Goal: Task Accomplishment & Management: Manage account settings

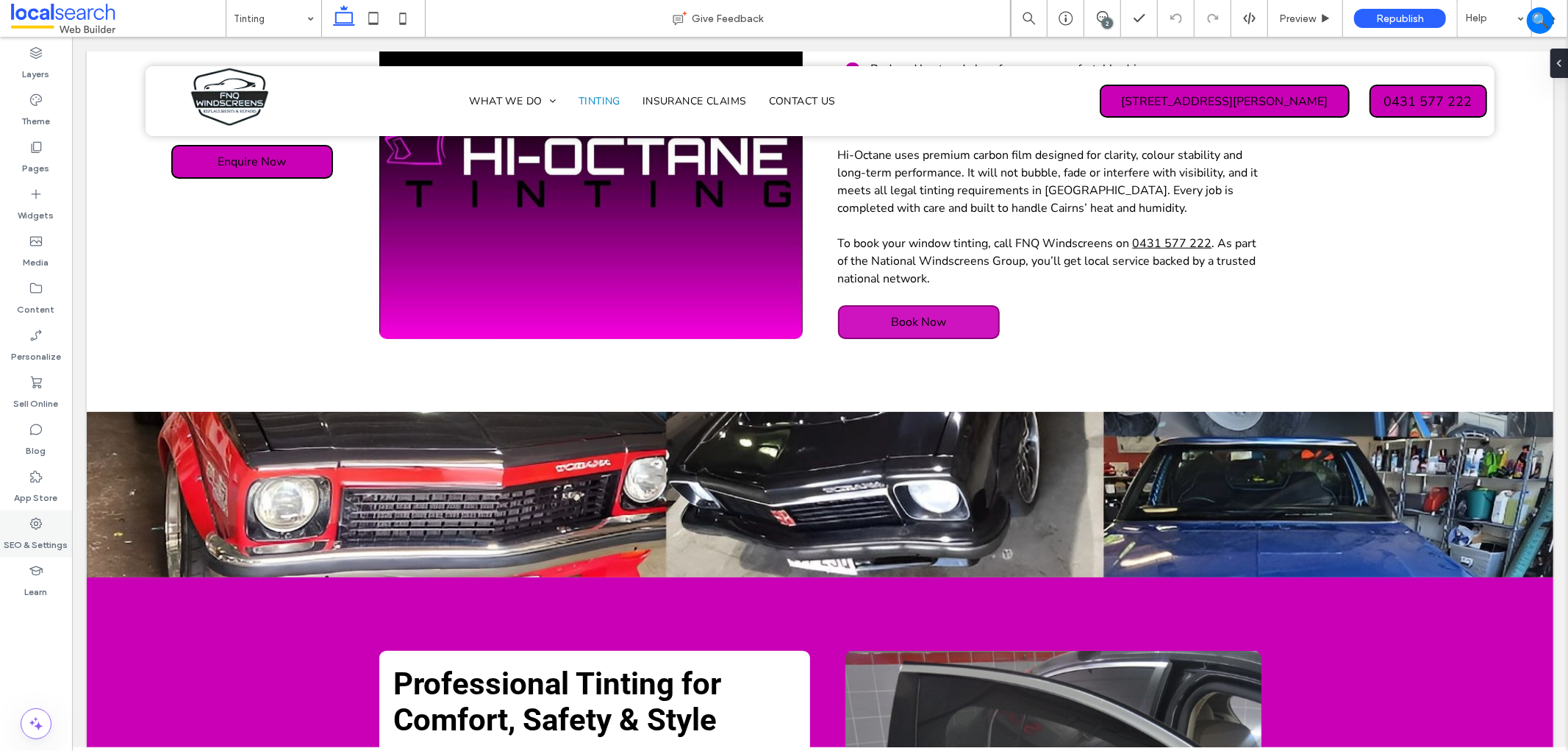
click at [42, 550] on label "SEO & Settings" at bounding box center [36, 541] width 64 height 20
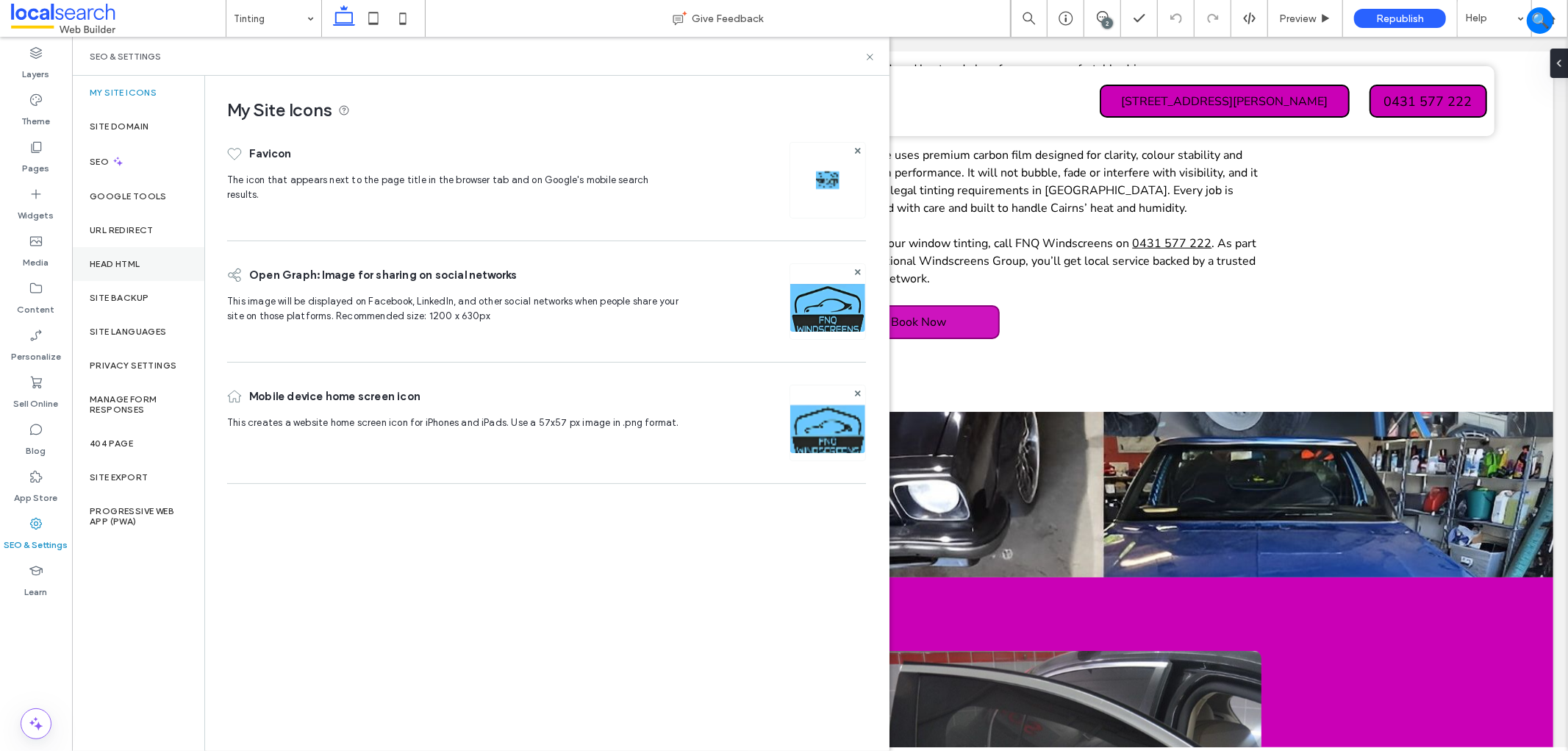
click at [164, 279] on div "Head HTML" at bounding box center [139, 264] width 133 height 34
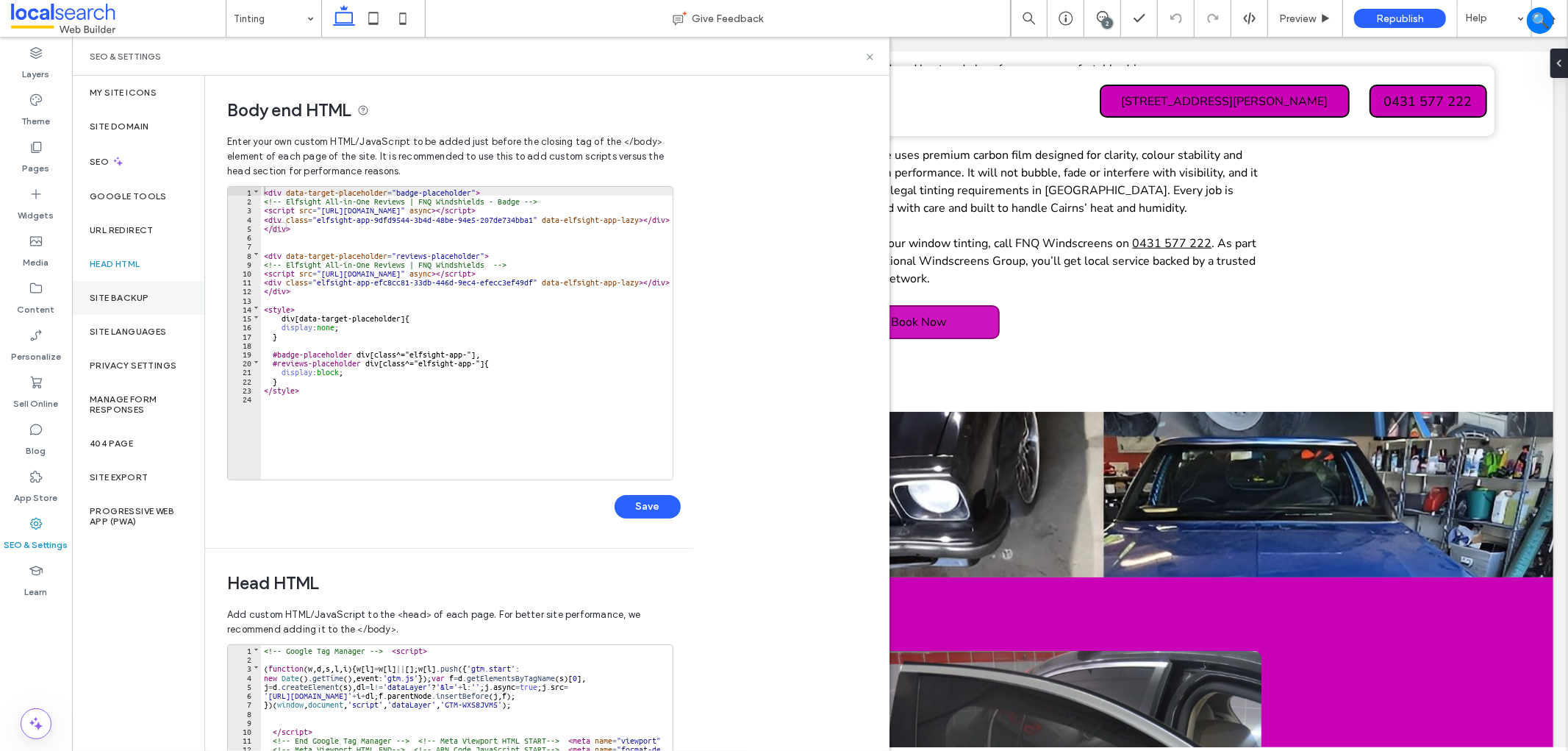
click at [162, 283] on div "Site Backup" at bounding box center [139, 298] width 133 height 34
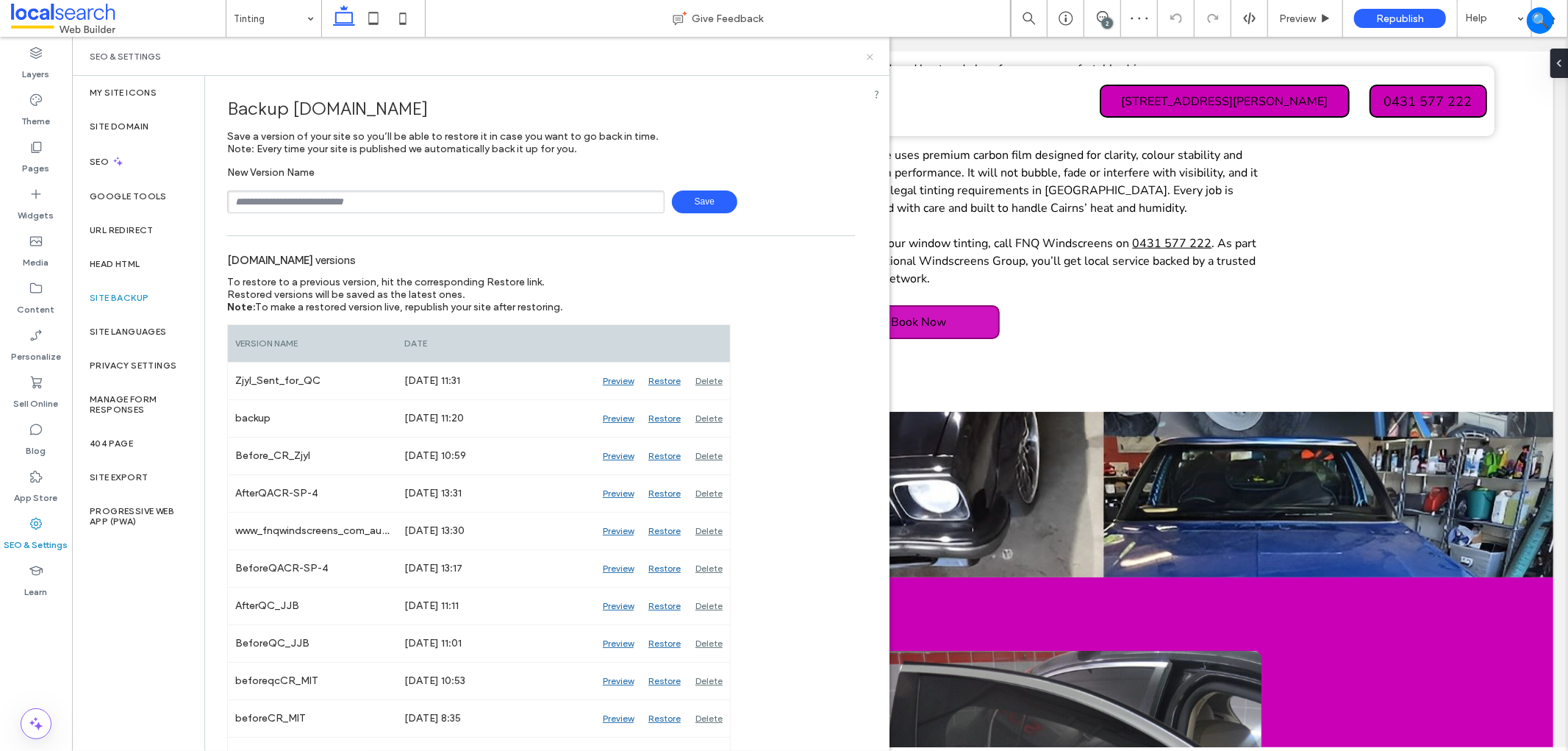
click at [870, 57] on use at bounding box center [869, 57] width 6 height 6
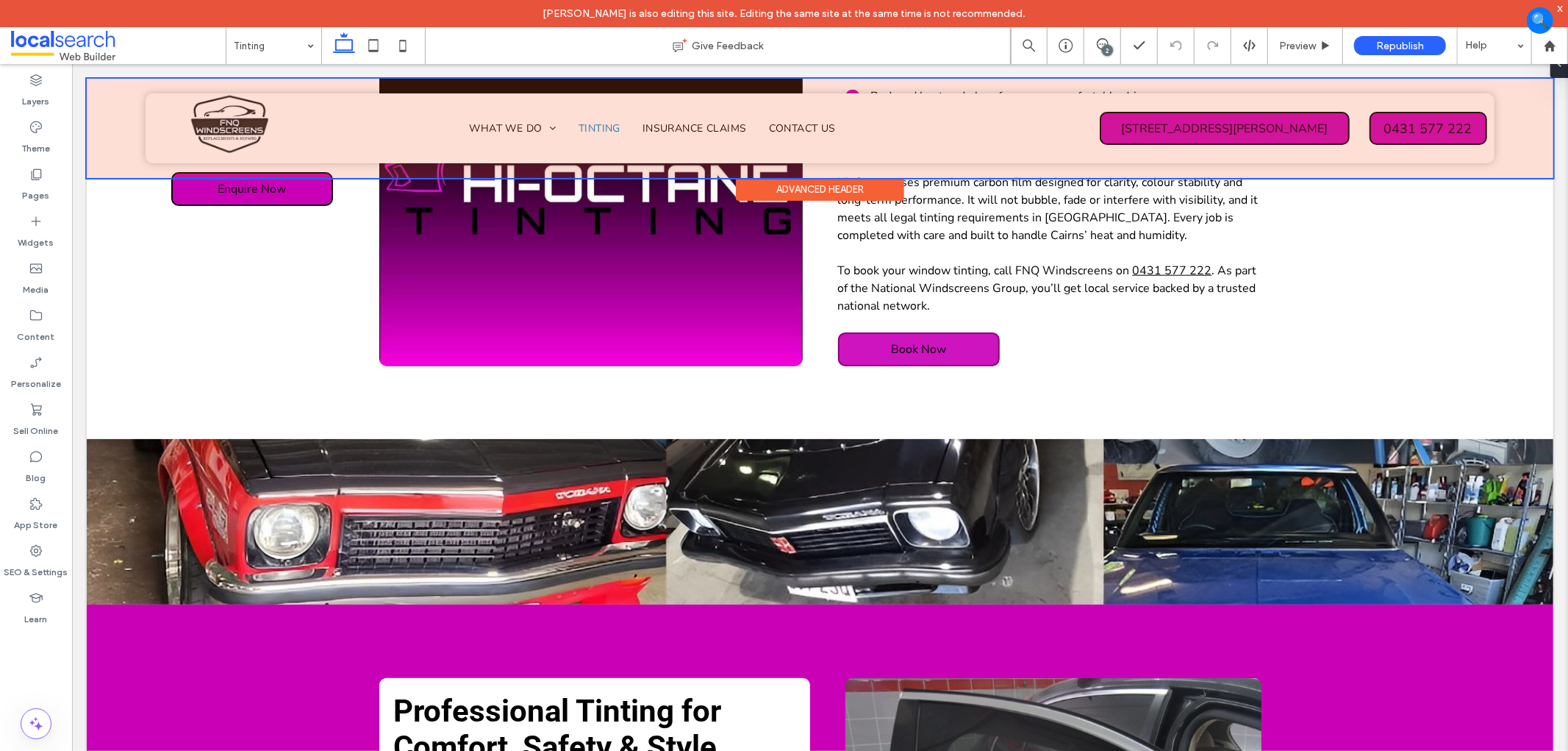
click at [1193, 122] on div at bounding box center [819, 127] width 1466 height 99
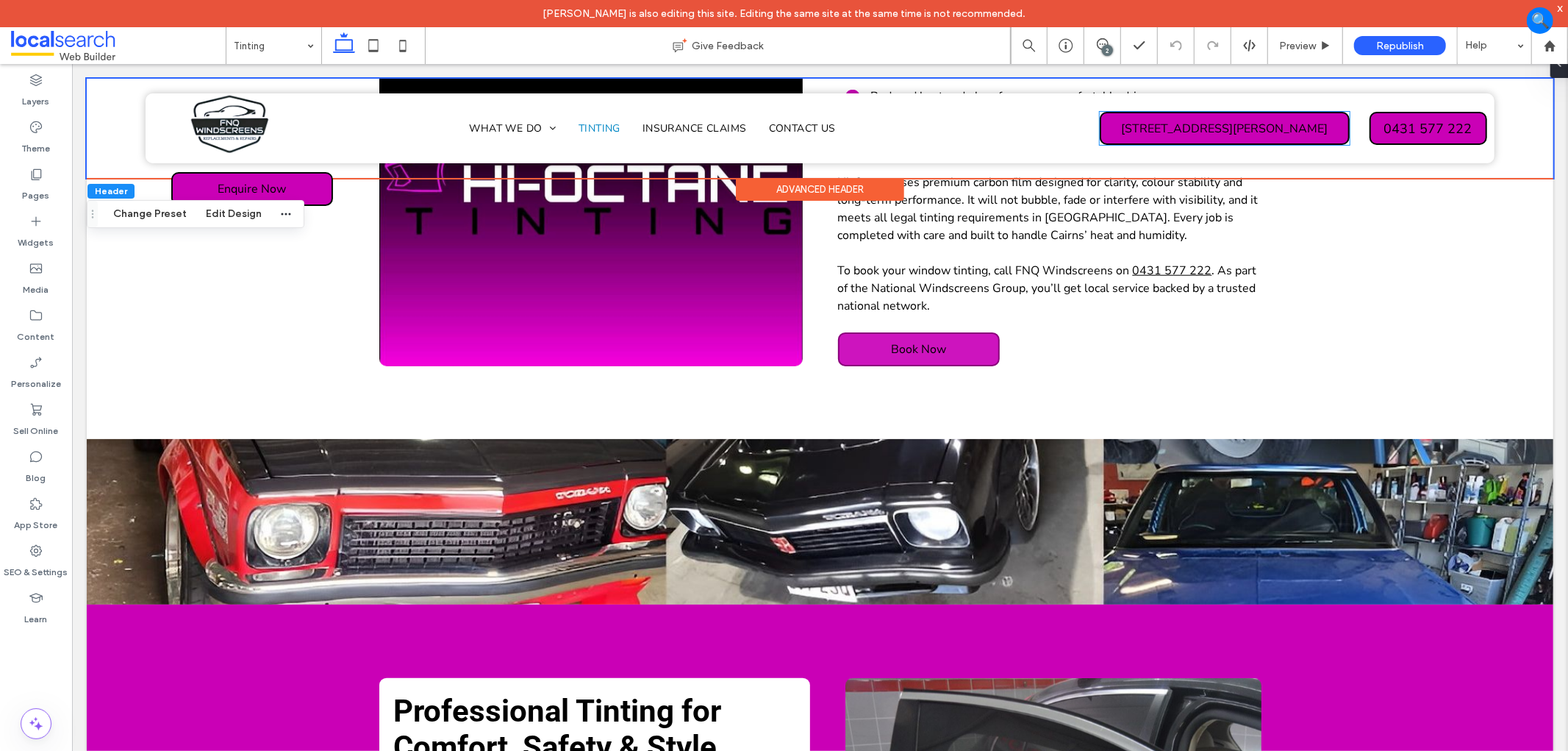
click at [1193, 122] on span "2/130 Scott St, Bungalow QLD 4870" at bounding box center [1224, 127] width 207 height 31
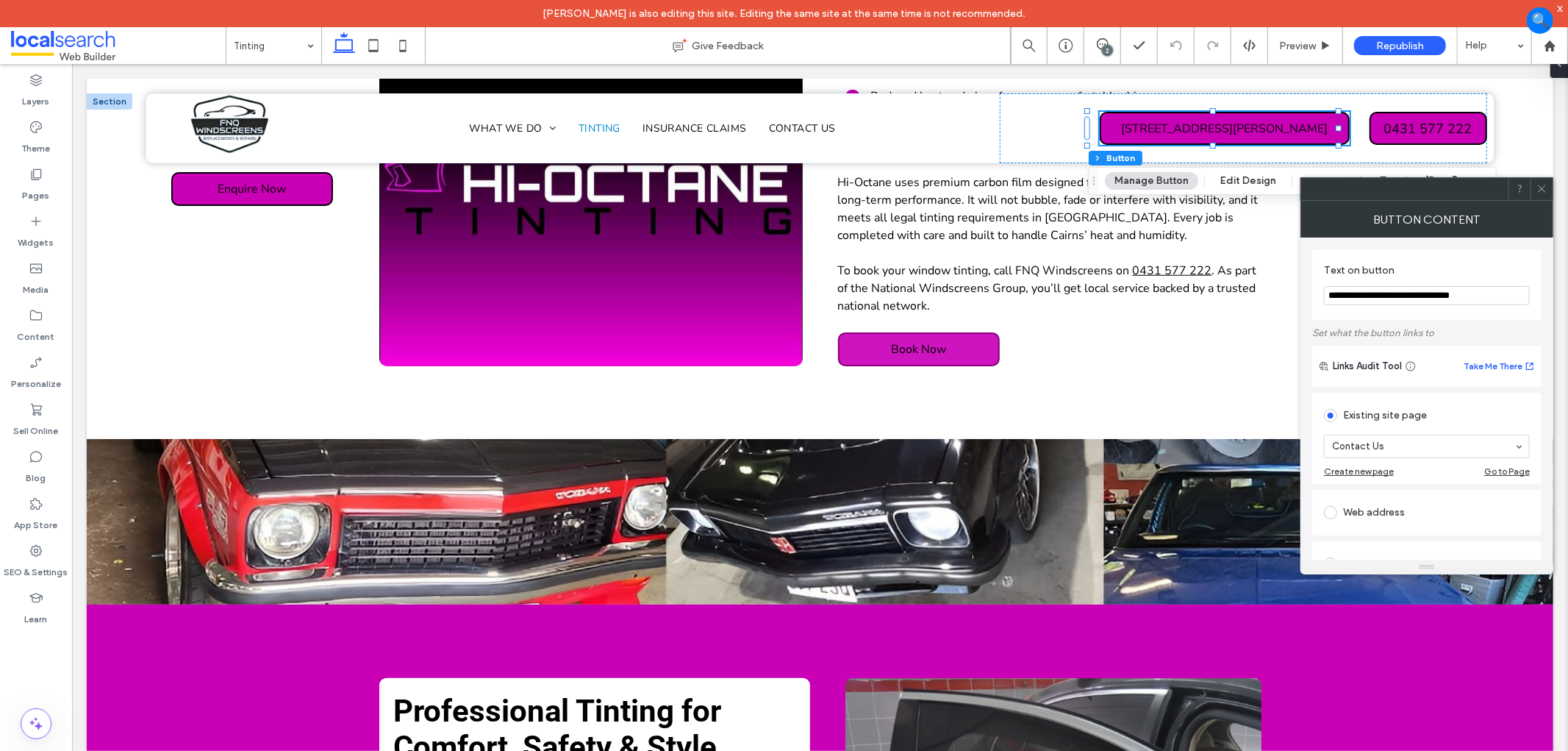
click at [1475, 291] on input "**********" at bounding box center [1427, 296] width 206 height 19
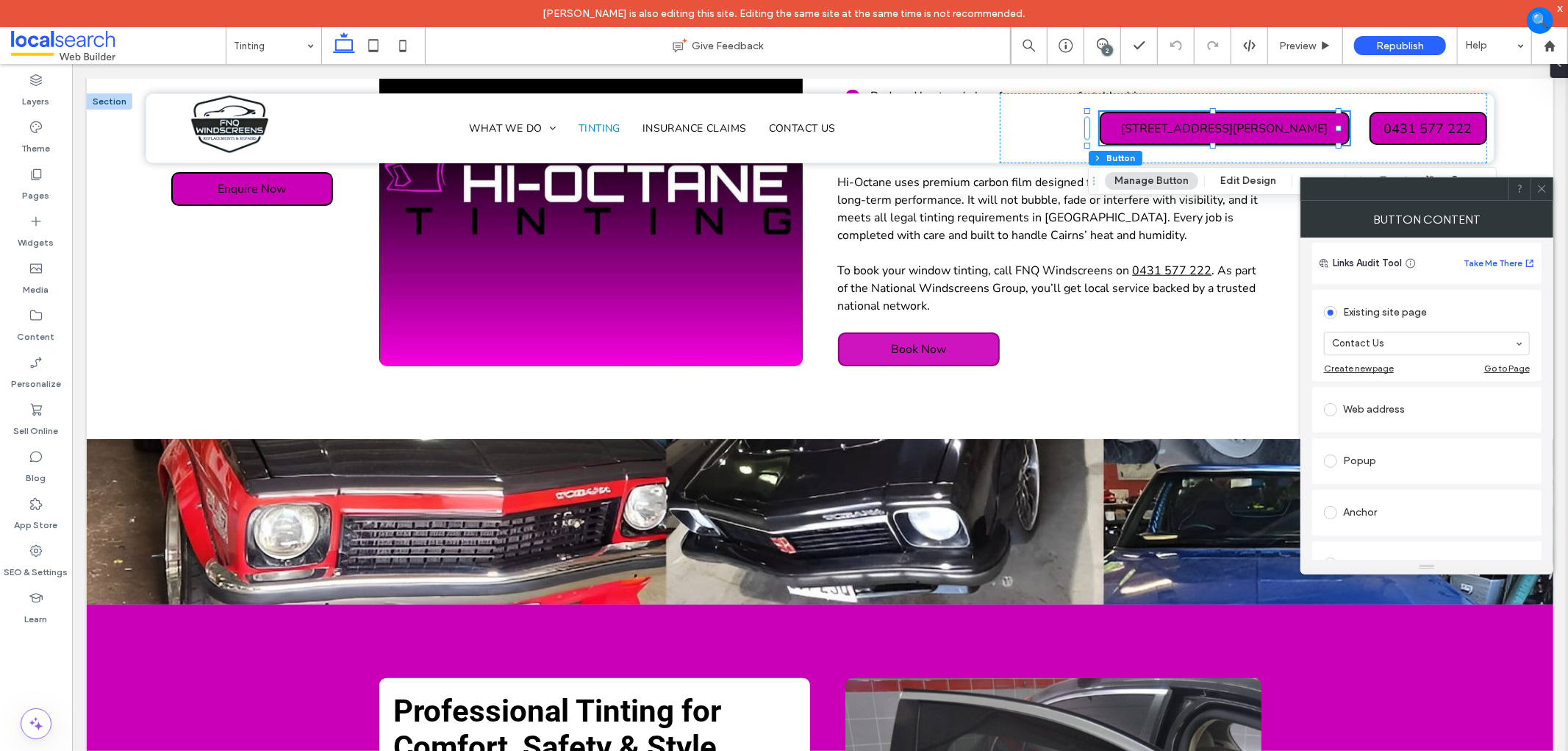
scroll to position [163, 0]
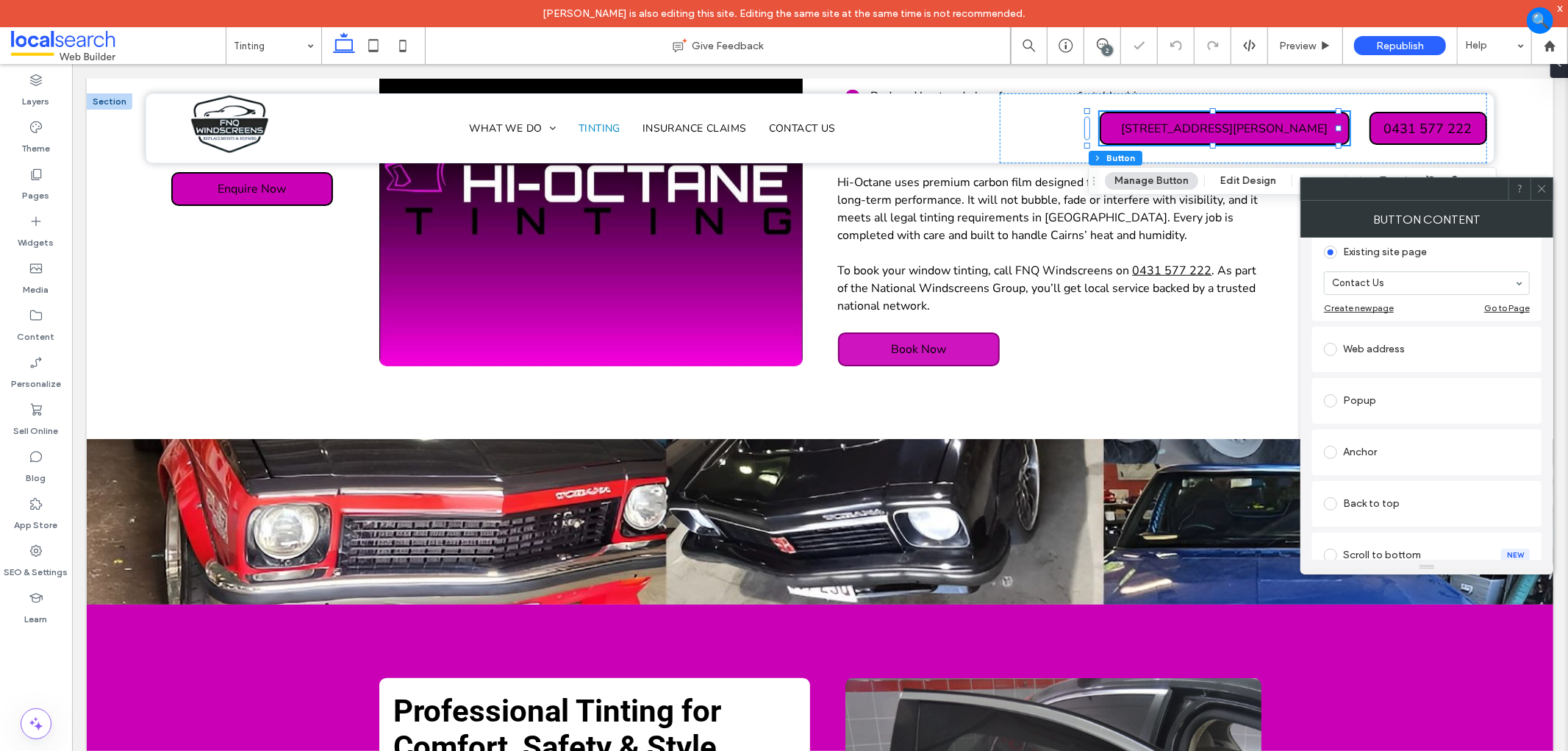
drag, startPoint x: 1428, startPoint y: 392, endPoint x: 1432, endPoint y: 349, distance: 43.2
click at [1432, 349] on div "Existing site page Contact Us Create new page Go to Page Web address Popup Anch…" at bounding box center [1428, 479] width 230 height 506
click at [1432, 349] on div "Web address" at bounding box center [1427, 349] width 206 height 24
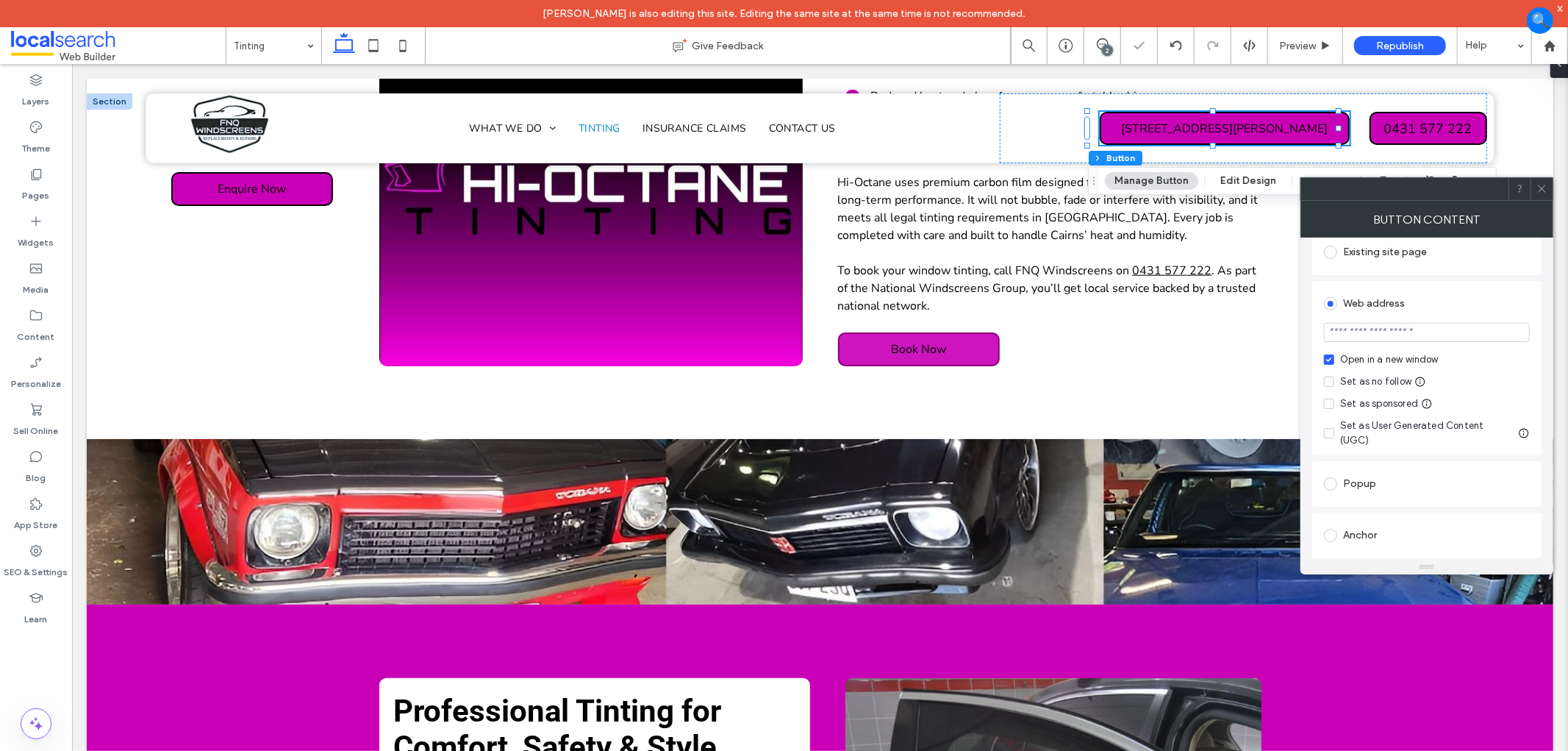
click at [1412, 378] on div "Set as no follow" at bounding box center [1427, 382] width 206 height 15
click at [1383, 384] on div "Set as no follow" at bounding box center [1375, 382] width 72 height 15
click at [1366, 325] on input "url" at bounding box center [1427, 332] width 206 height 19
paste input "**********"
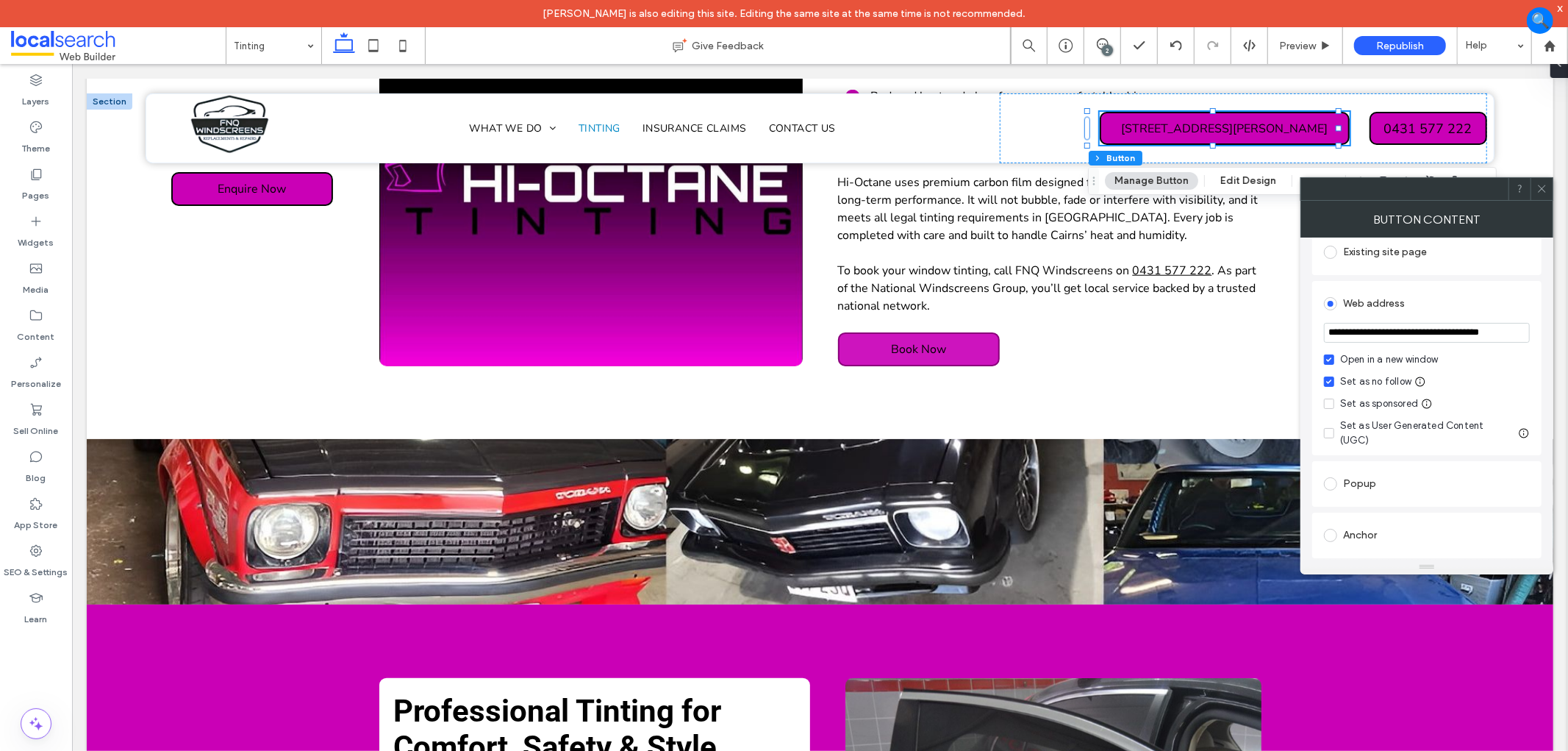
type input "**********"
click at [1541, 185] on icon at bounding box center [1541, 188] width 11 height 11
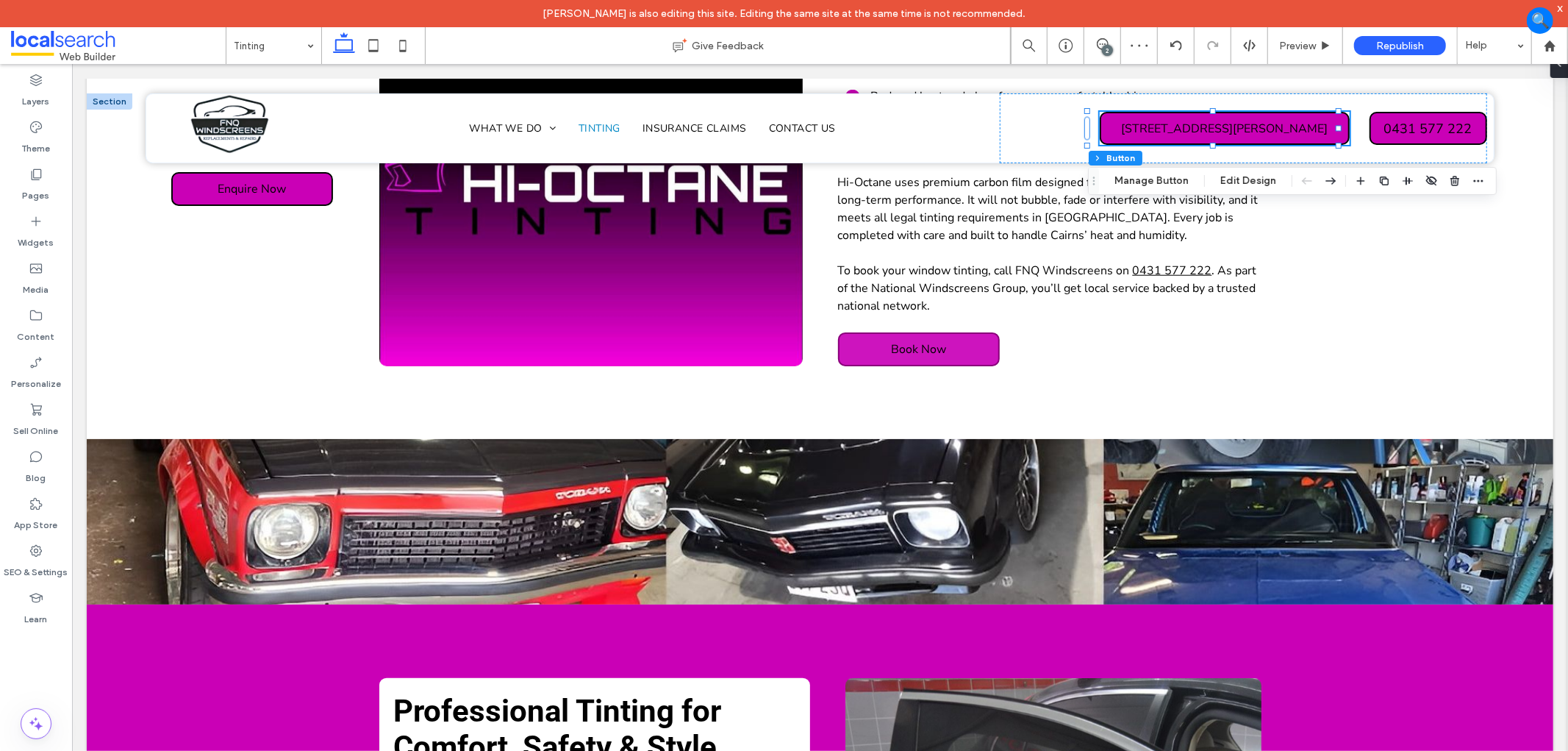
click at [1104, 50] on div "2" at bounding box center [1108, 50] width 11 height 11
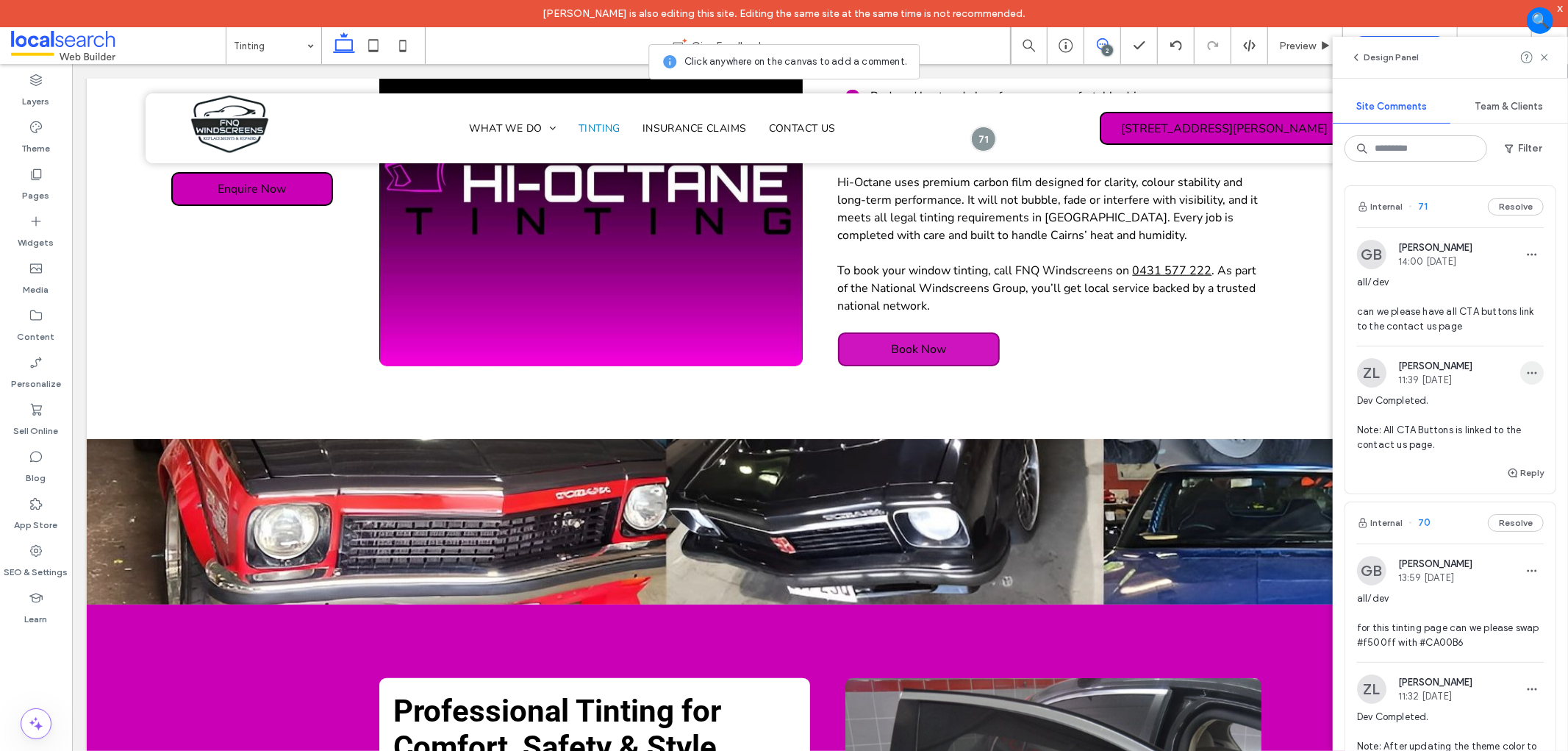
click at [1527, 372] on use "button" at bounding box center [1532, 373] width 10 height 2
click at [1489, 410] on div "Edit" at bounding box center [1466, 411] width 131 height 28
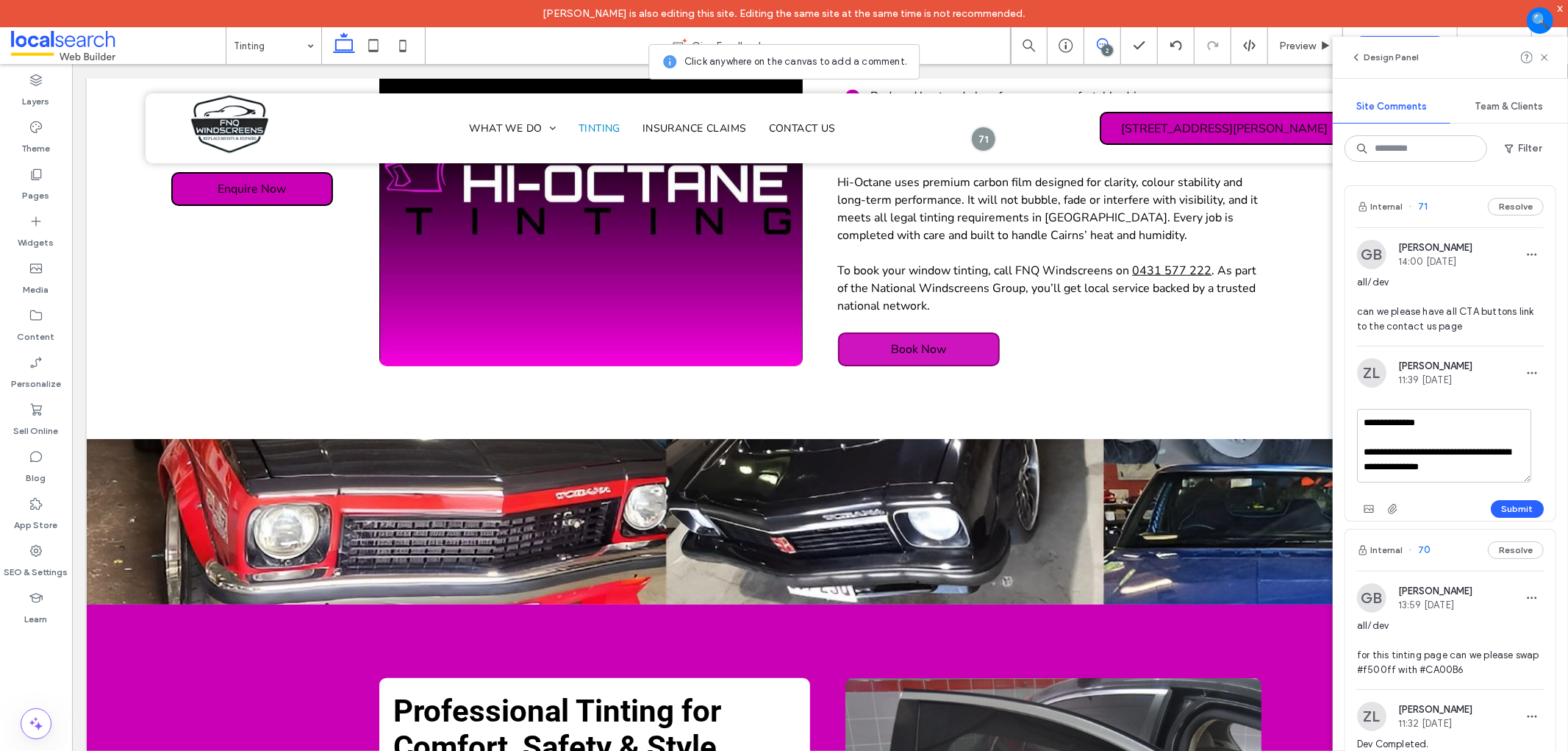
click at [1479, 460] on textarea "**********" at bounding box center [1443, 445] width 174 height 73
type textarea "**********"
click at [1504, 501] on button "Submit" at bounding box center [1518, 509] width 53 height 18
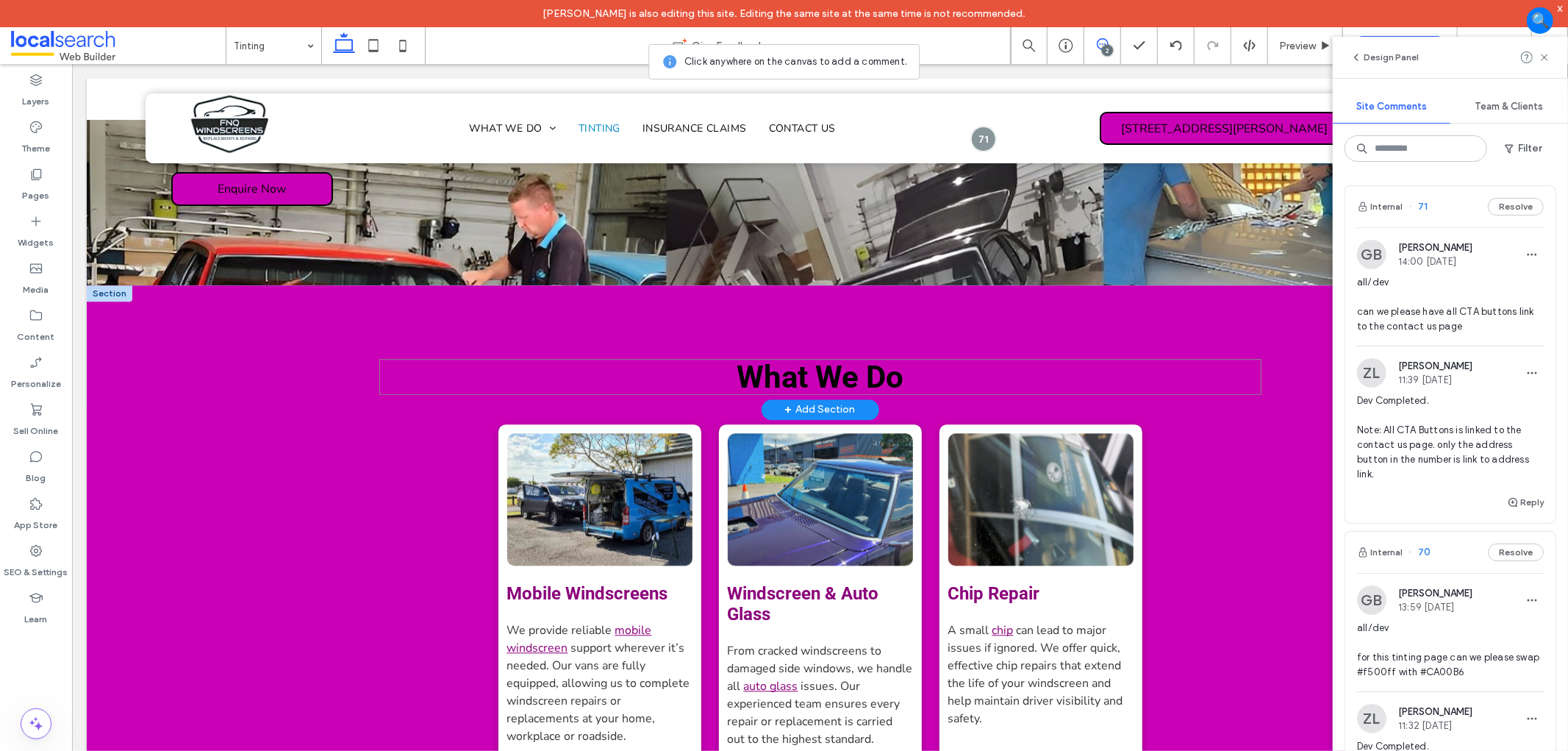
scroll to position [2777, 0]
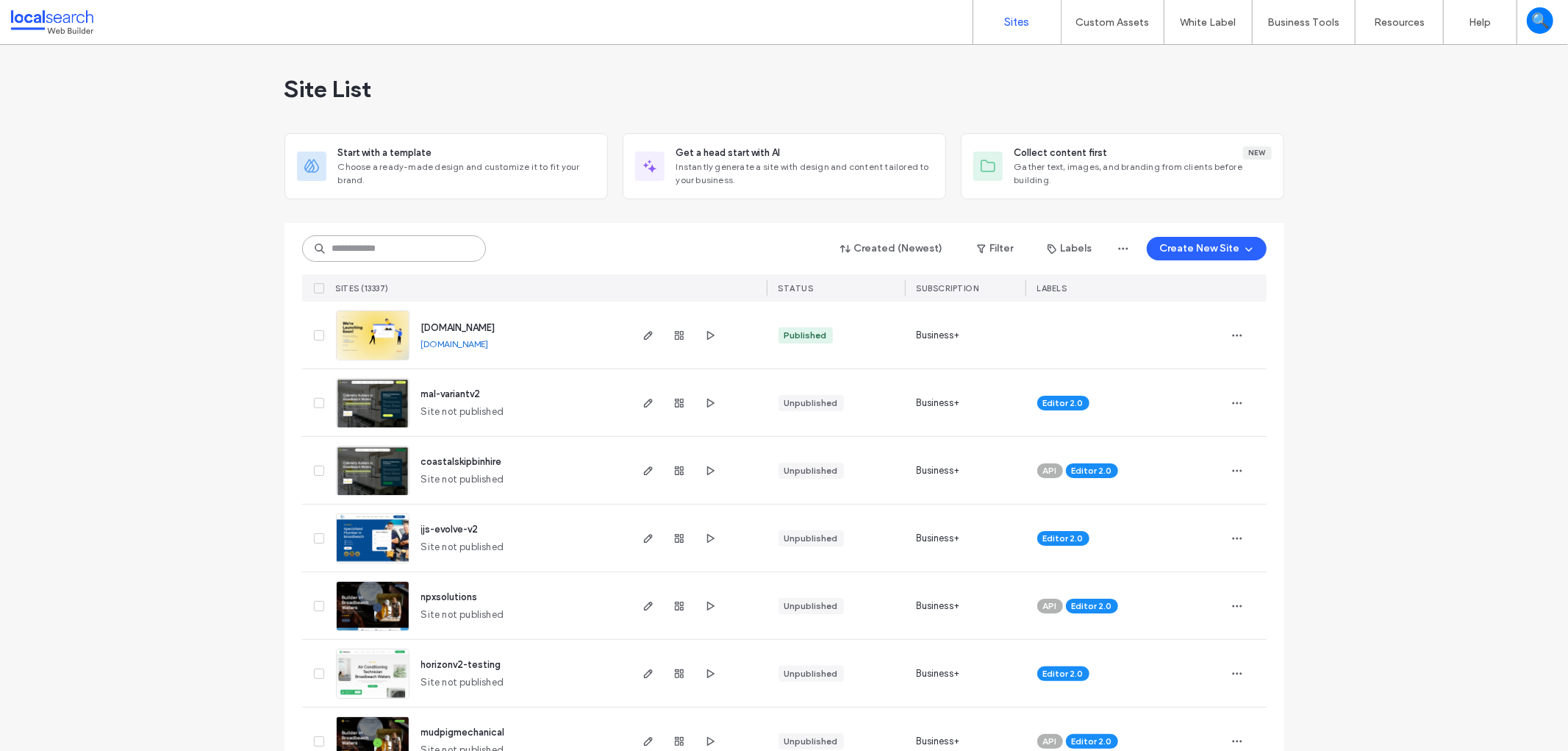
click at [339, 240] on input at bounding box center [394, 248] width 184 height 27
paste input "********"
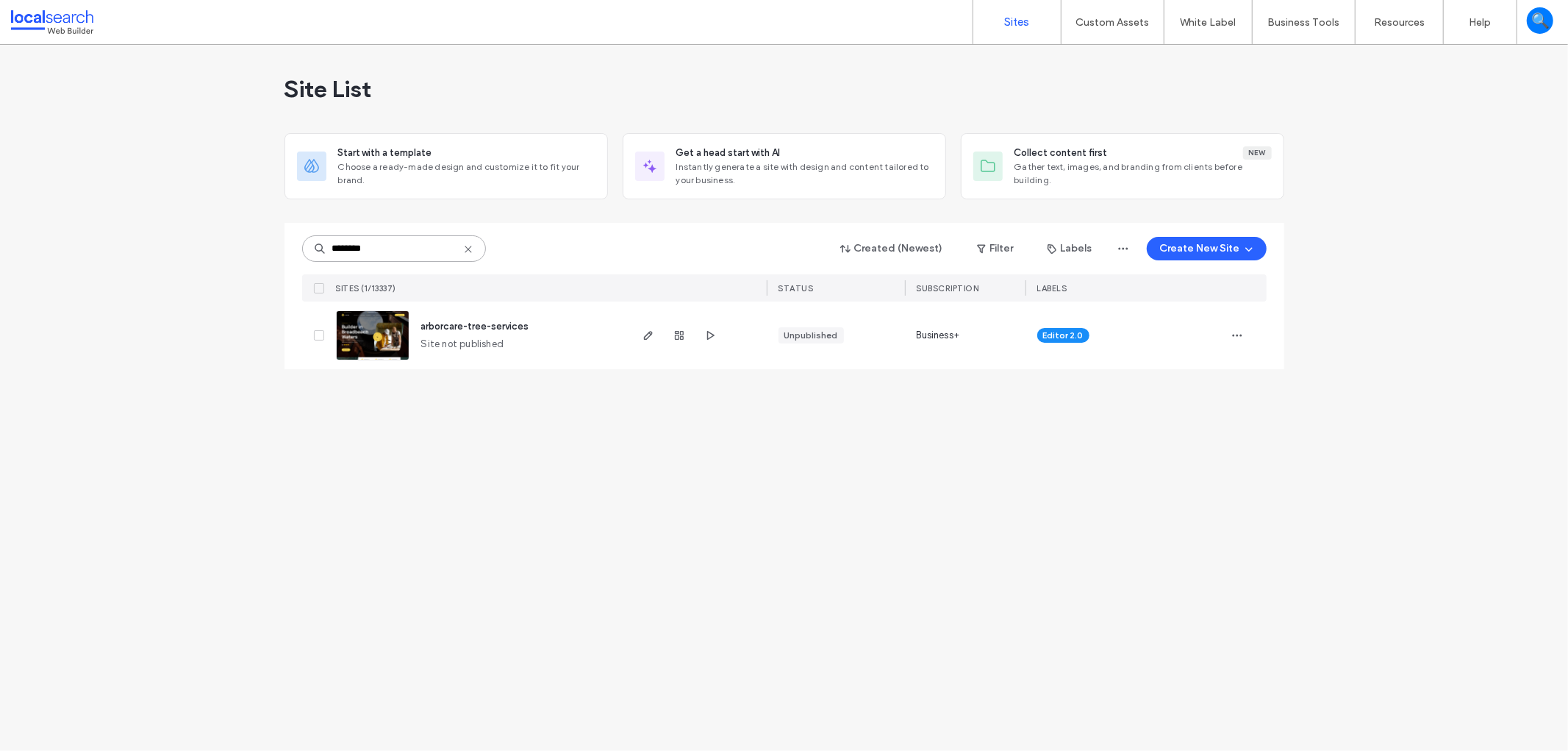
type input "********"
click at [369, 341] on img at bounding box center [373, 360] width 72 height 100
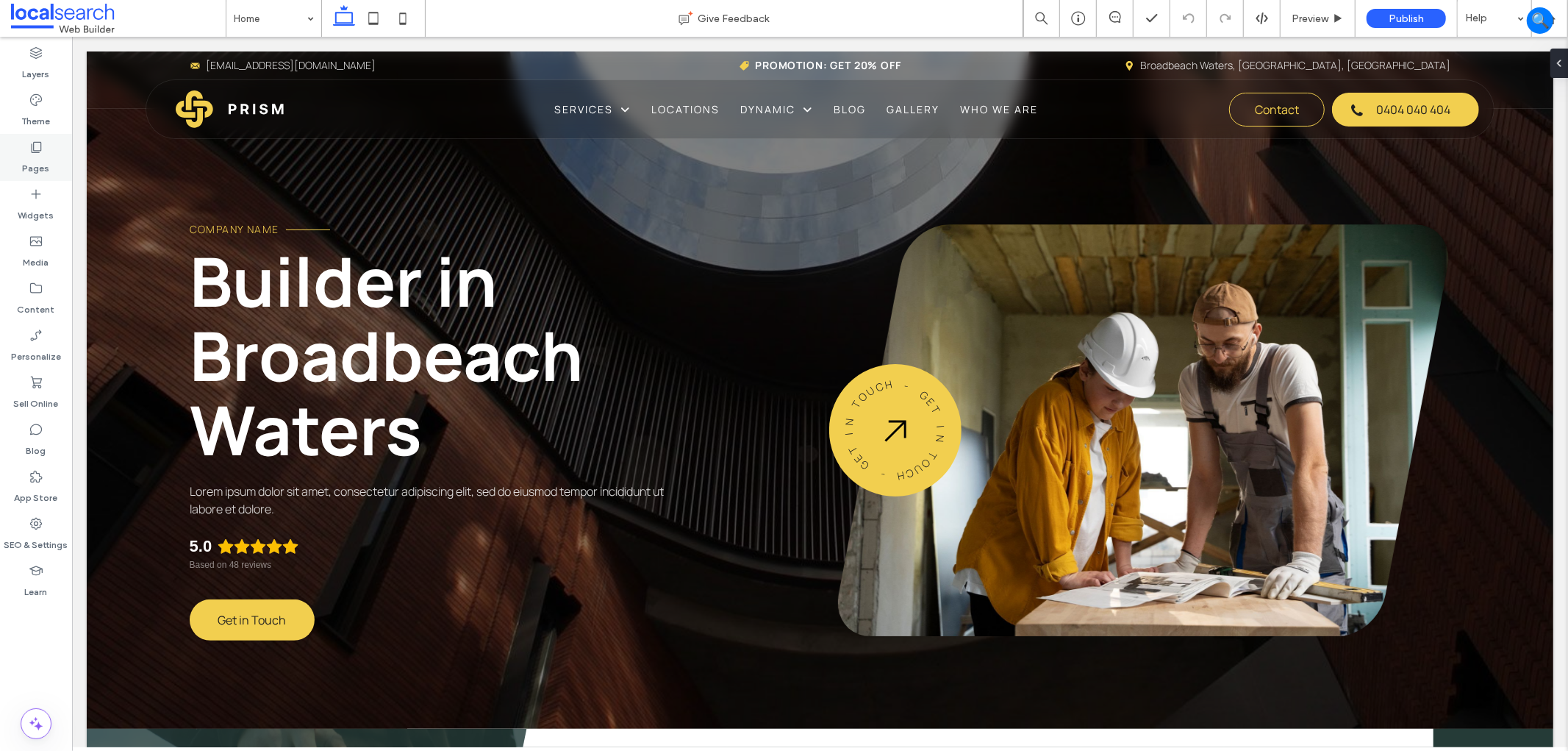
click at [50, 156] on div "Pages" at bounding box center [36, 156] width 72 height 47
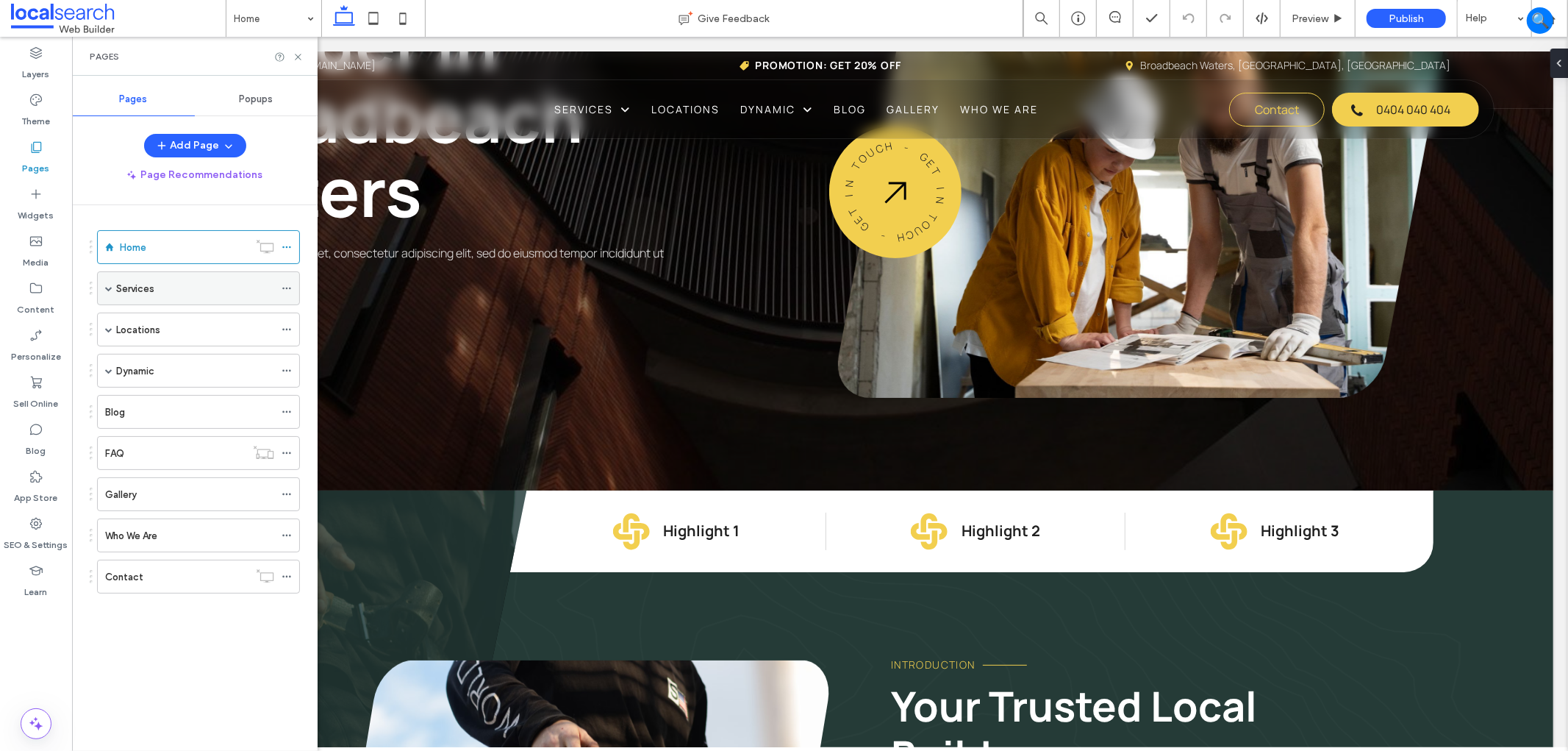
scroll to position [245, 0]
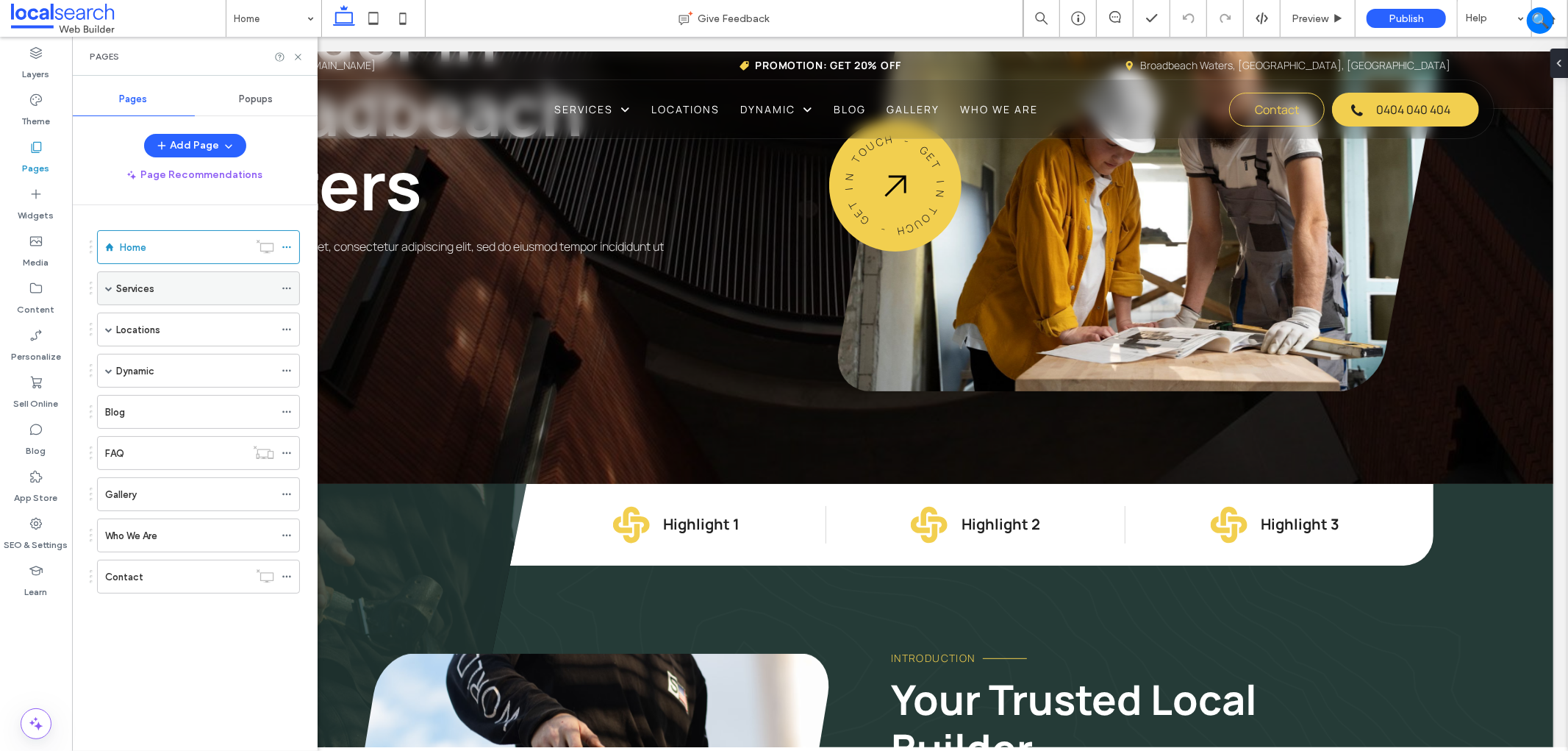
click at [170, 292] on div "Services" at bounding box center [194, 288] width 158 height 15
click at [178, 287] on div at bounding box center [784, 376] width 1568 height 751
click at [178, 287] on div "Services" at bounding box center [194, 288] width 158 height 15
click at [157, 357] on div at bounding box center [784, 376] width 1568 height 751
click at [148, 368] on div at bounding box center [784, 376] width 1568 height 751
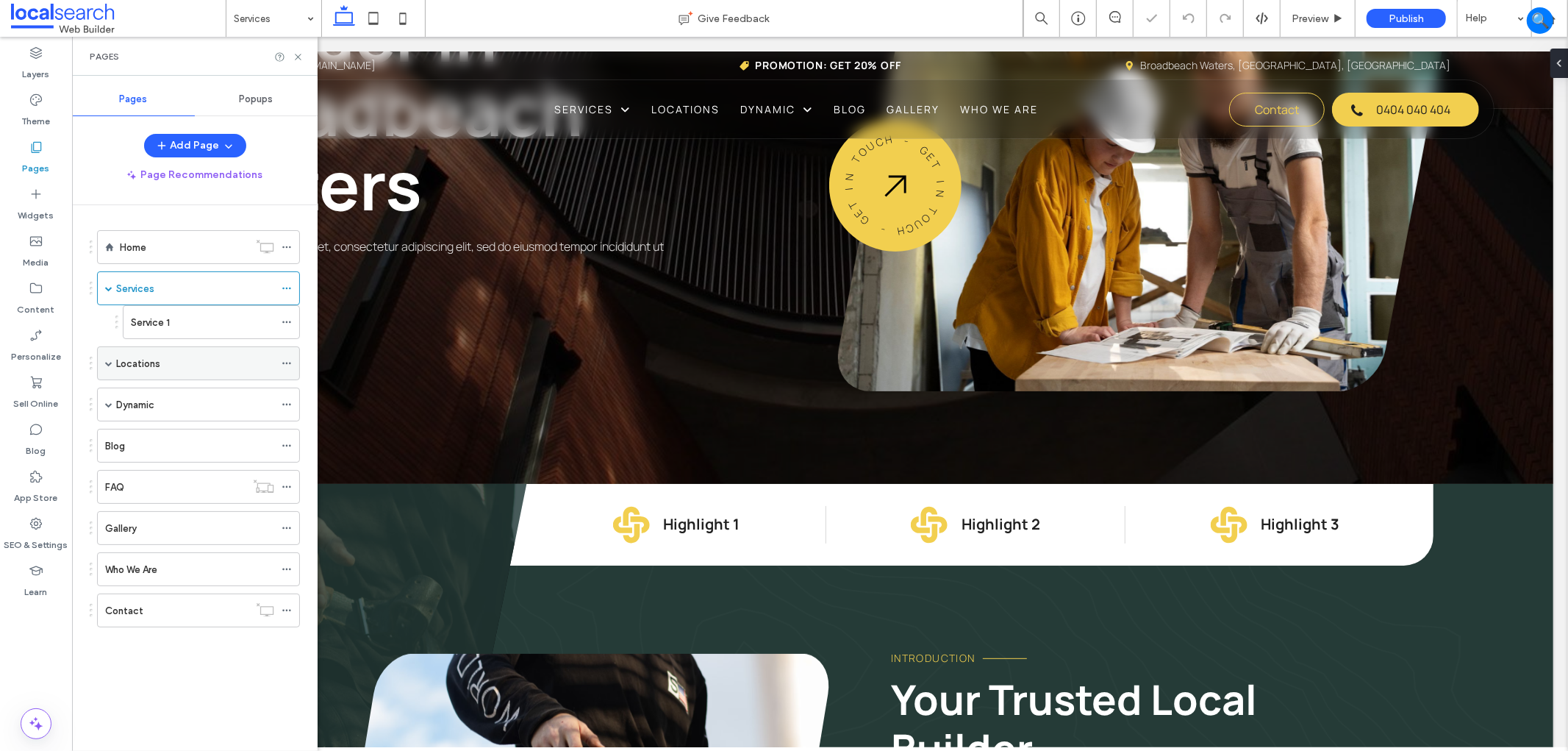
click at [148, 365] on label "Locations" at bounding box center [138, 363] width 44 height 26
click at [159, 435] on div "Dynamic" at bounding box center [194, 438] width 158 height 15
click at [299, 55] on div "Dynamic Give Feedback Preview Publish Help Design Panel Site Comments Team & Cl…" at bounding box center [784, 376] width 1568 height 751
click at [299, 55] on use at bounding box center [298, 57] width 6 height 6
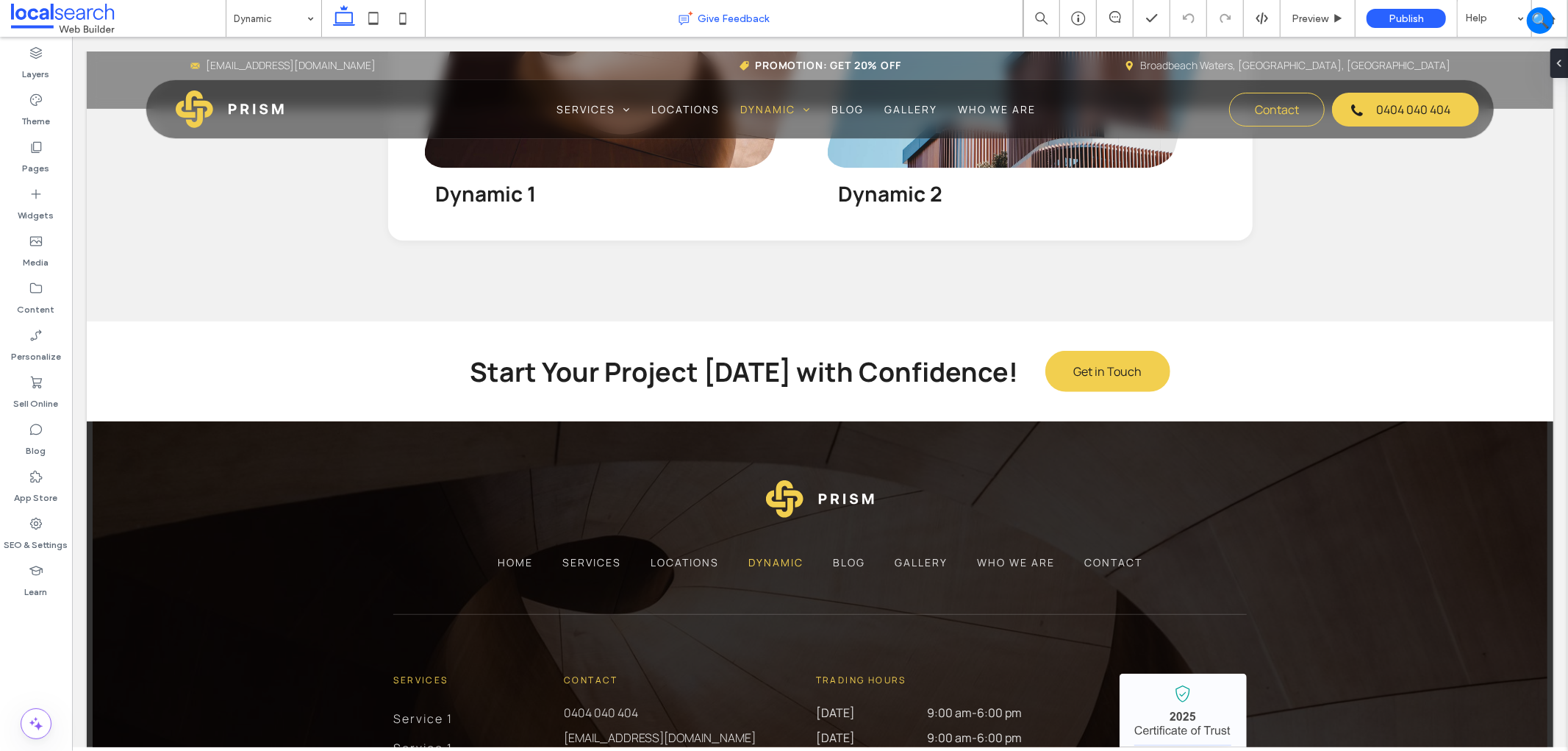
scroll to position [1054, 0]
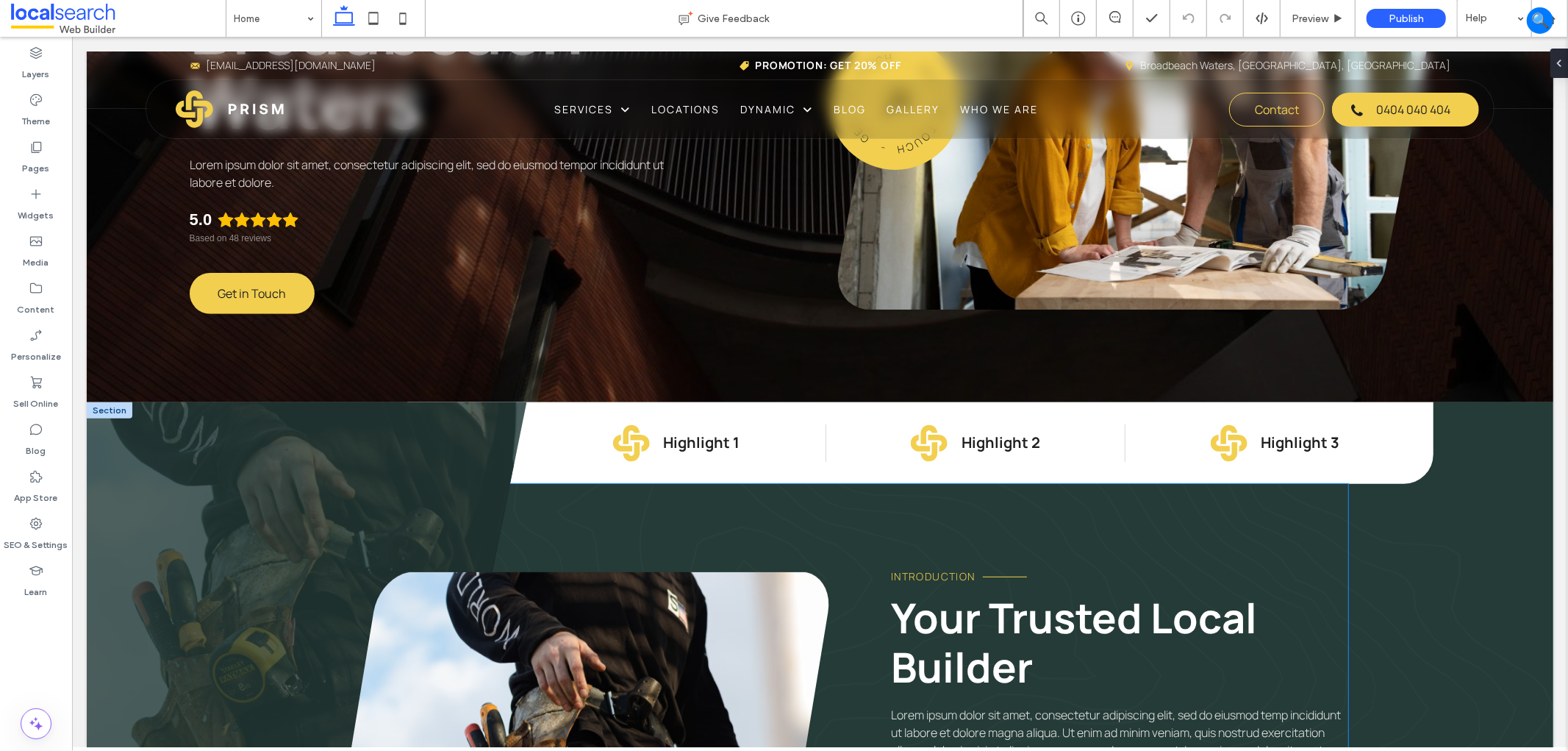
scroll to position [245, 0]
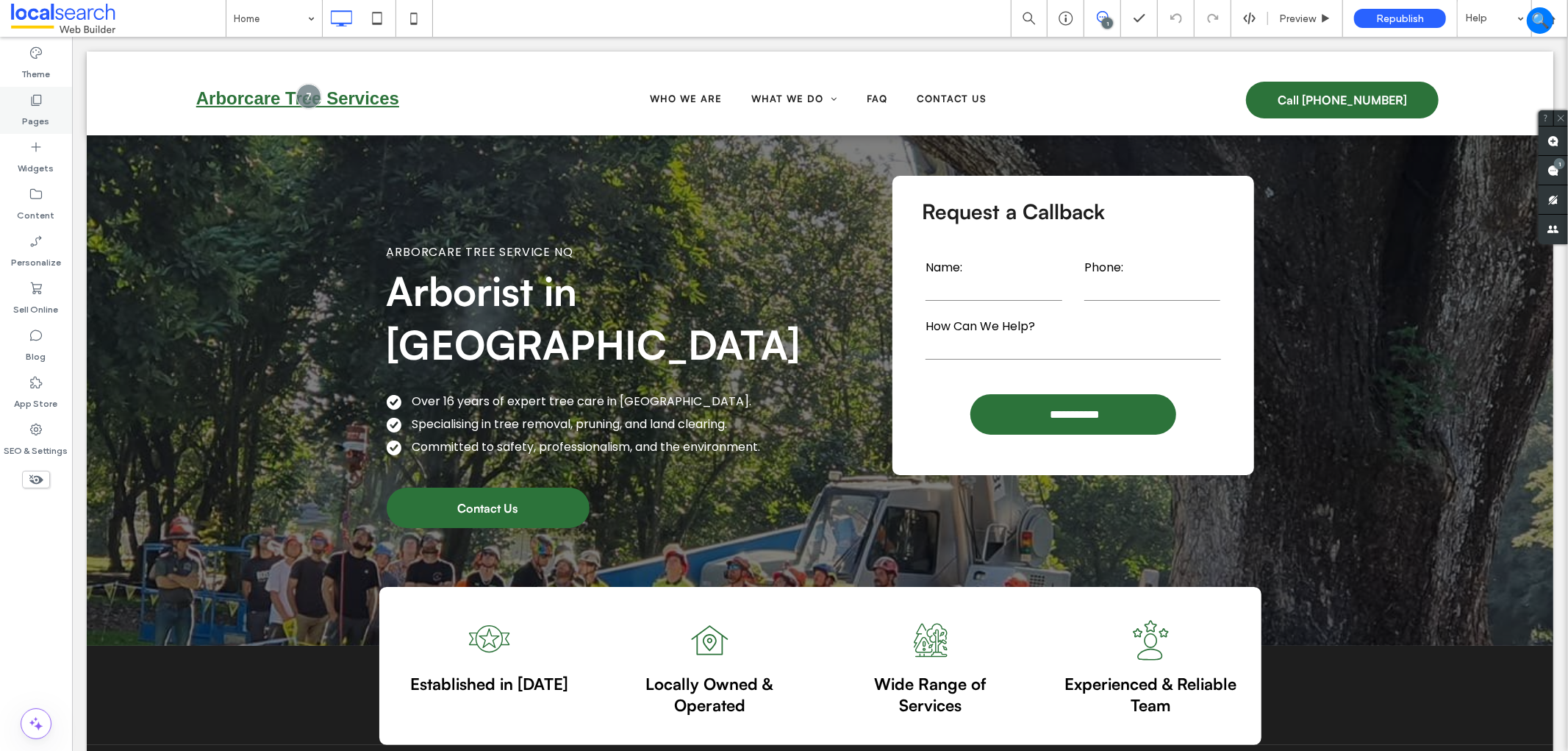
click at [34, 103] on use at bounding box center [37, 100] width 11 height 11
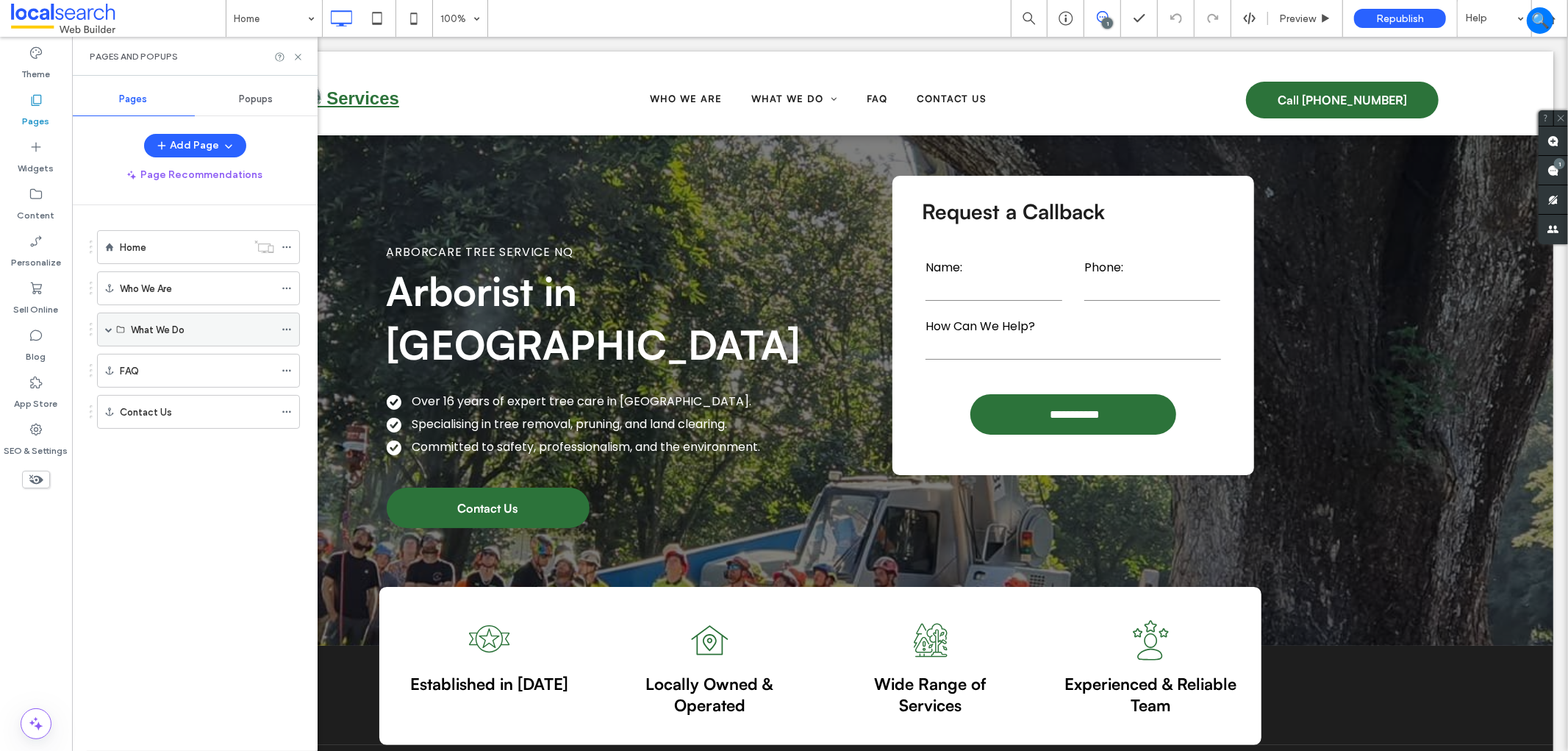
click at [146, 333] on label "What We Do" at bounding box center [157, 330] width 54 height 26
click at [105, 330] on span at bounding box center [109, 330] width 7 height 7
click at [188, 363] on label "Tree Removal" at bounding box center [176, 363] width 60 height 26
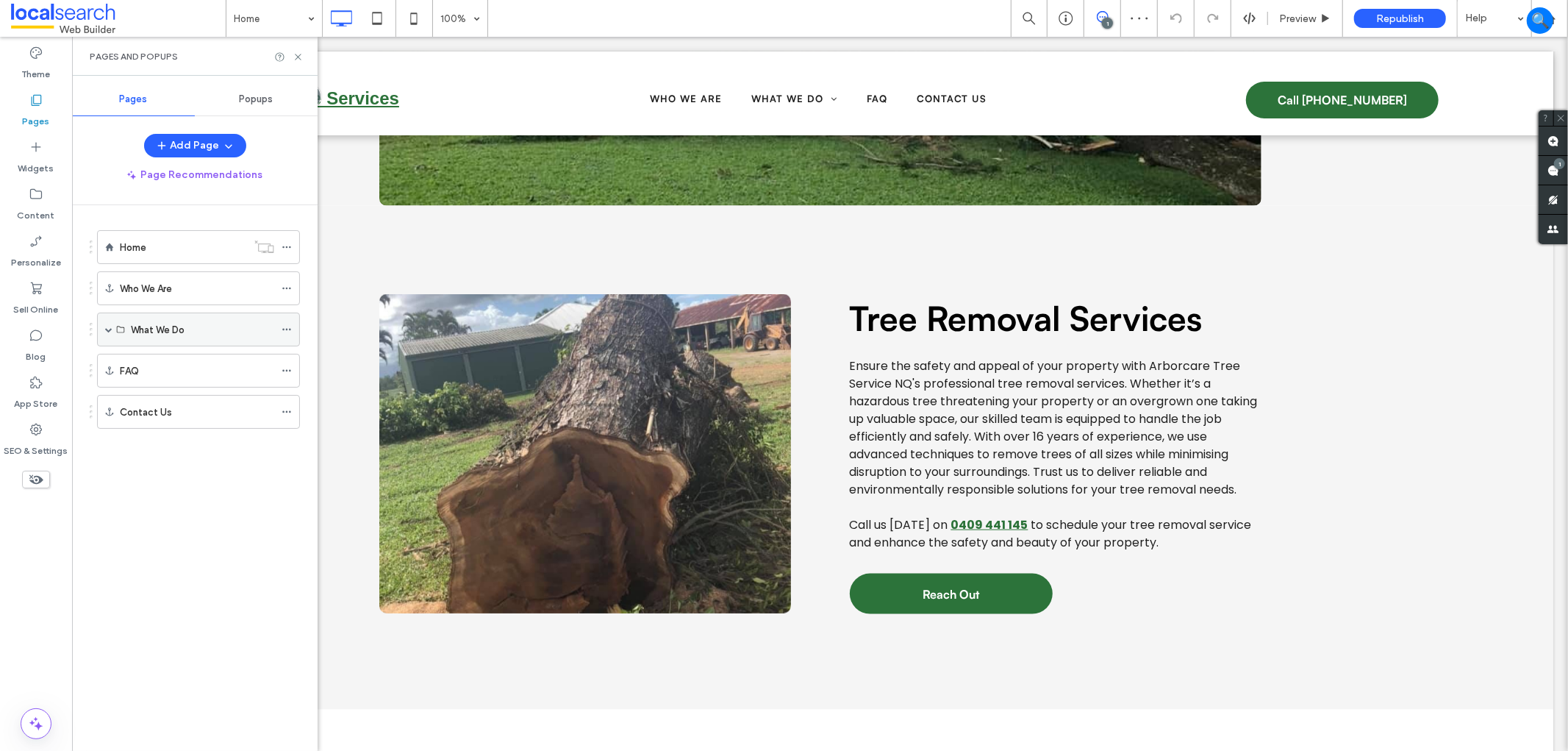
click at [136, 333] on label "What We Do" at bounding box center [157, 330] width 54 height 26
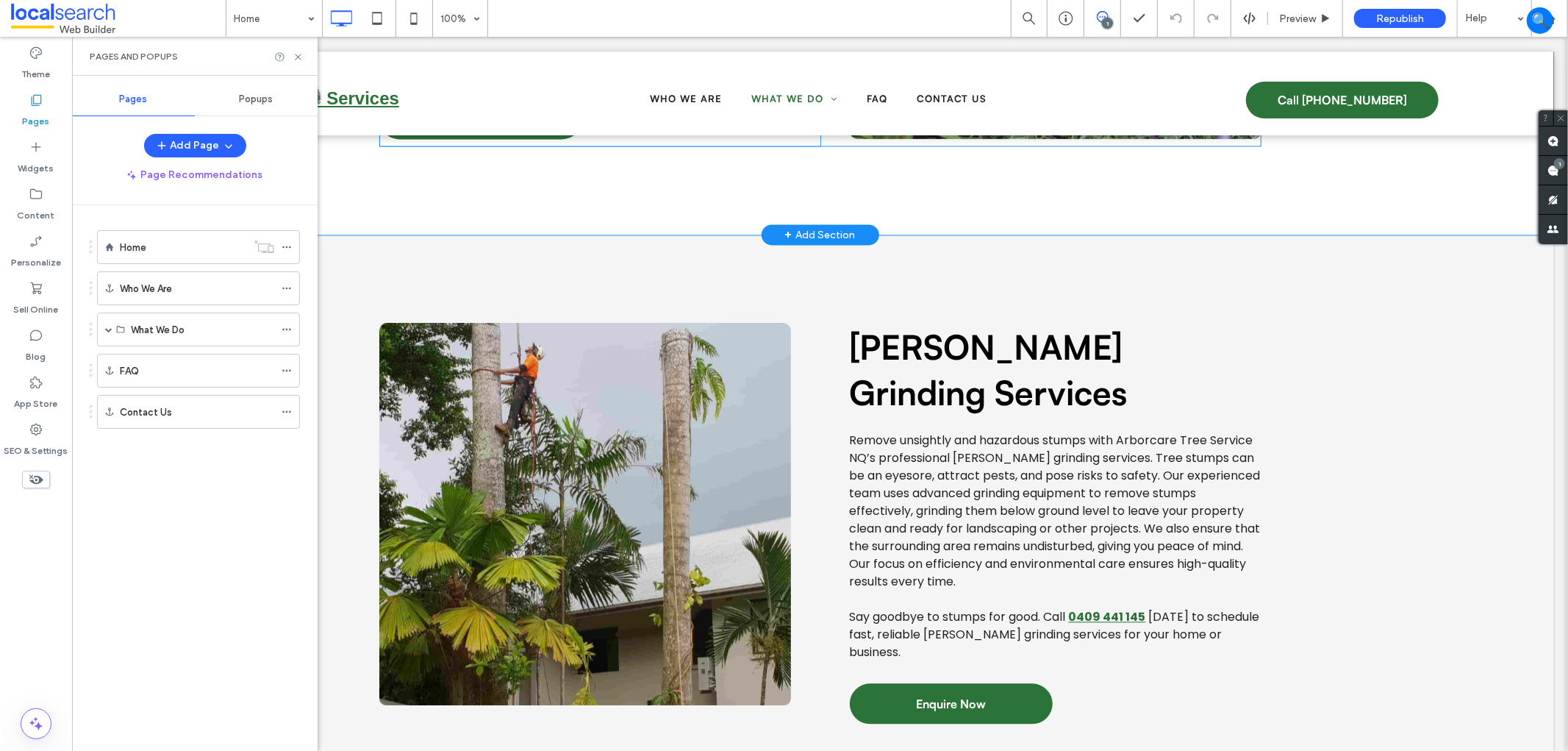
scroll to position [2422, 0]
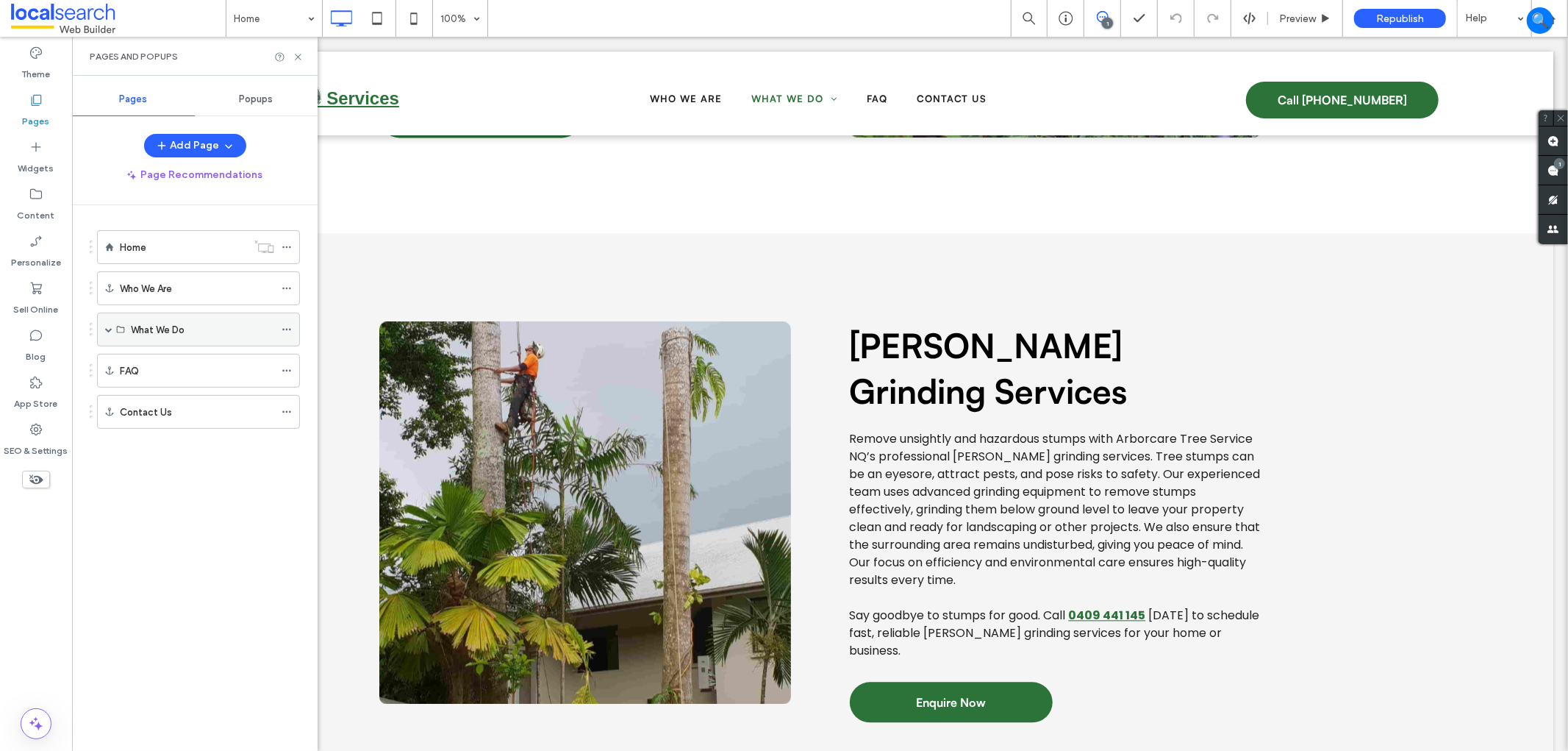
click at [208, 333] on div "What We Do" at bounding box center [202, 330] width 143 height 15
click at [115, 328] on div "What We Do" at bounding box center [199, 330] width 203 height 34
click at [103, 326] on div "What We Do" at bounding box center [199, 330] width 203 height 34
click at [108, 328] on span at bounding box center [109, 330] width 7 height 7
click at [295, 59] on icon at bounding box center [298, 57] width 11 height 11
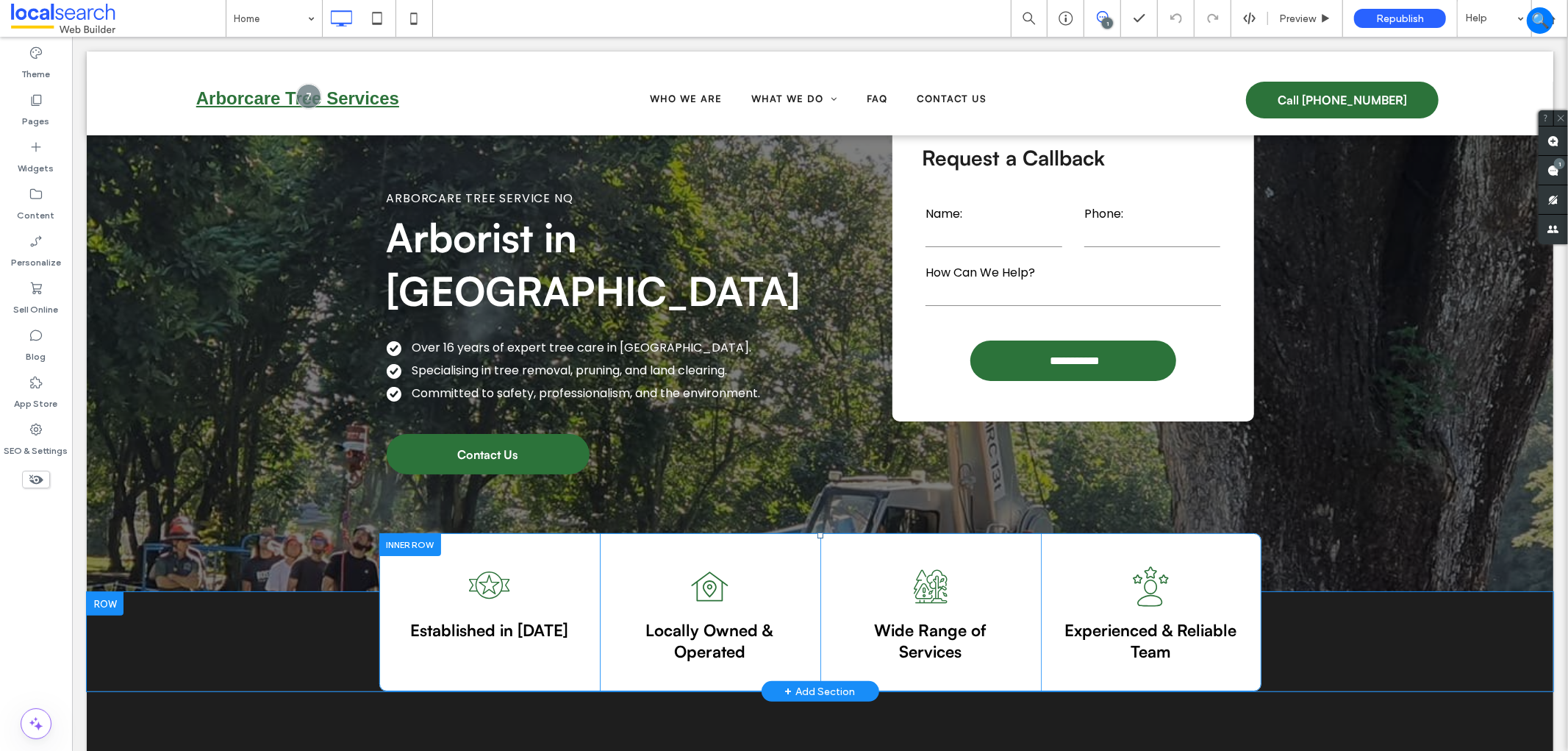
scroll to position [52, 0]
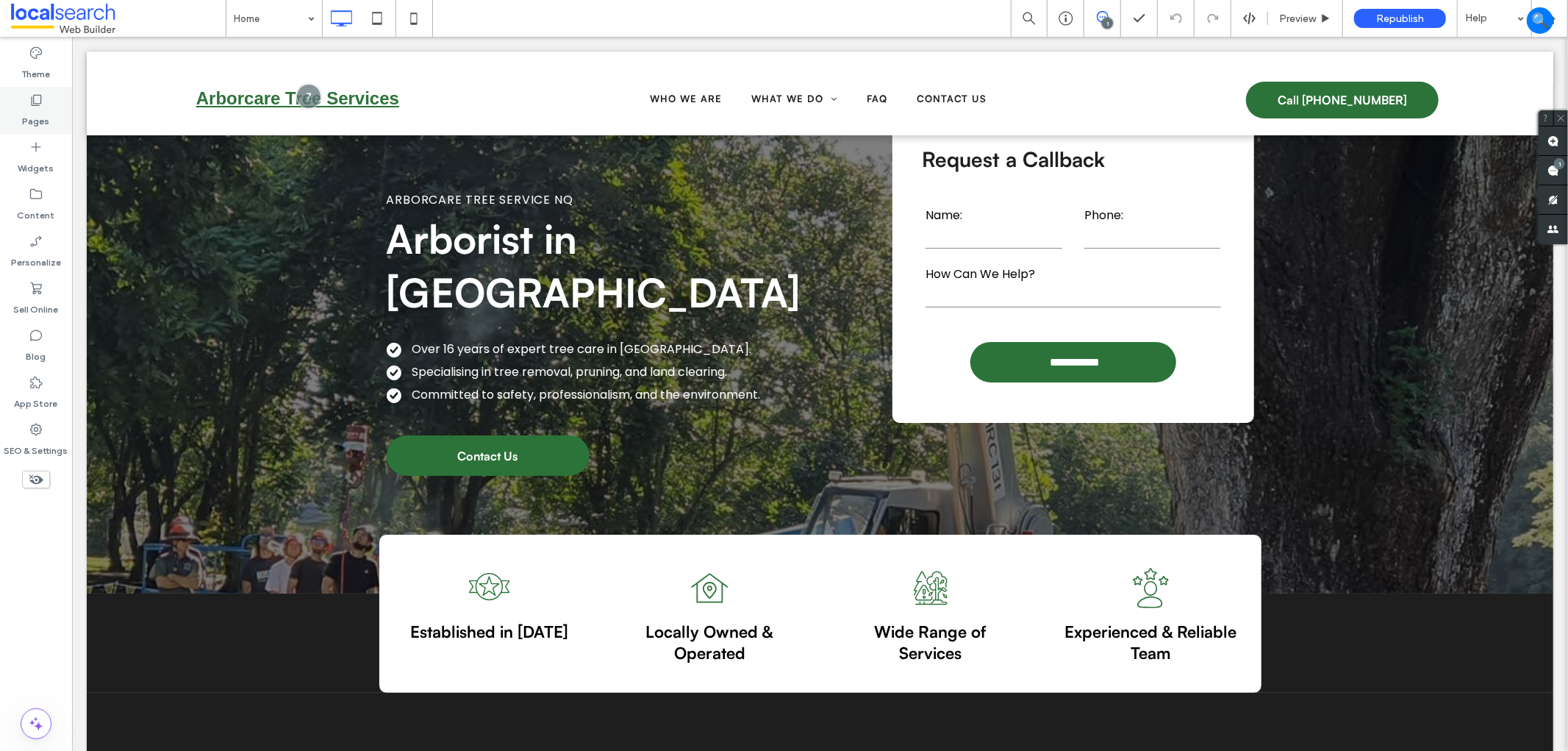
drag, startPoint x: 50, startPoint y: 120, endPoint x: 270, endPoint y: 340, distance: 311.1
click at [50, 120] on div "Pages" at bounding box center [36, 110] width 72 height 47
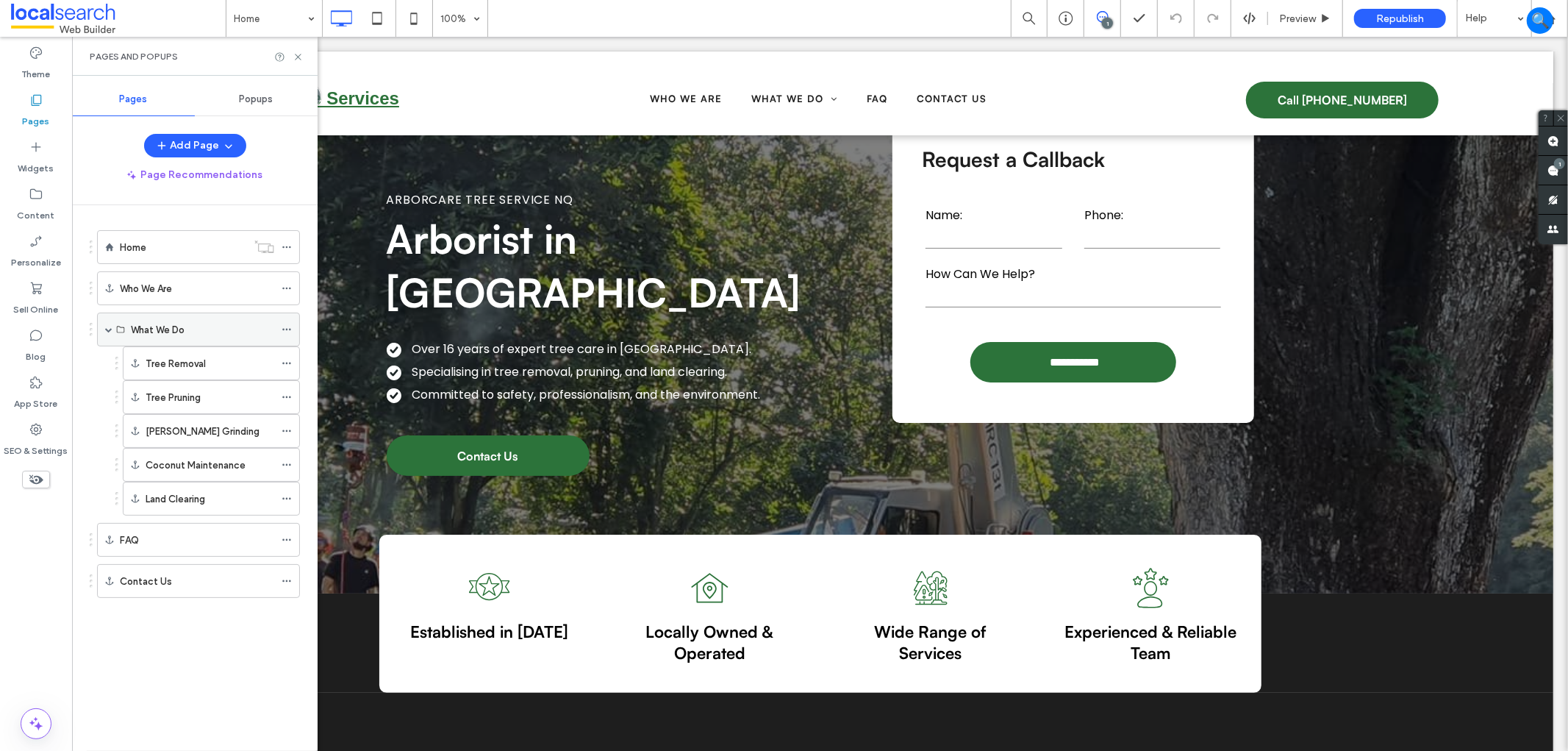
click at [111, 327] on span at bounding box center [109, 330] width 7 height 7
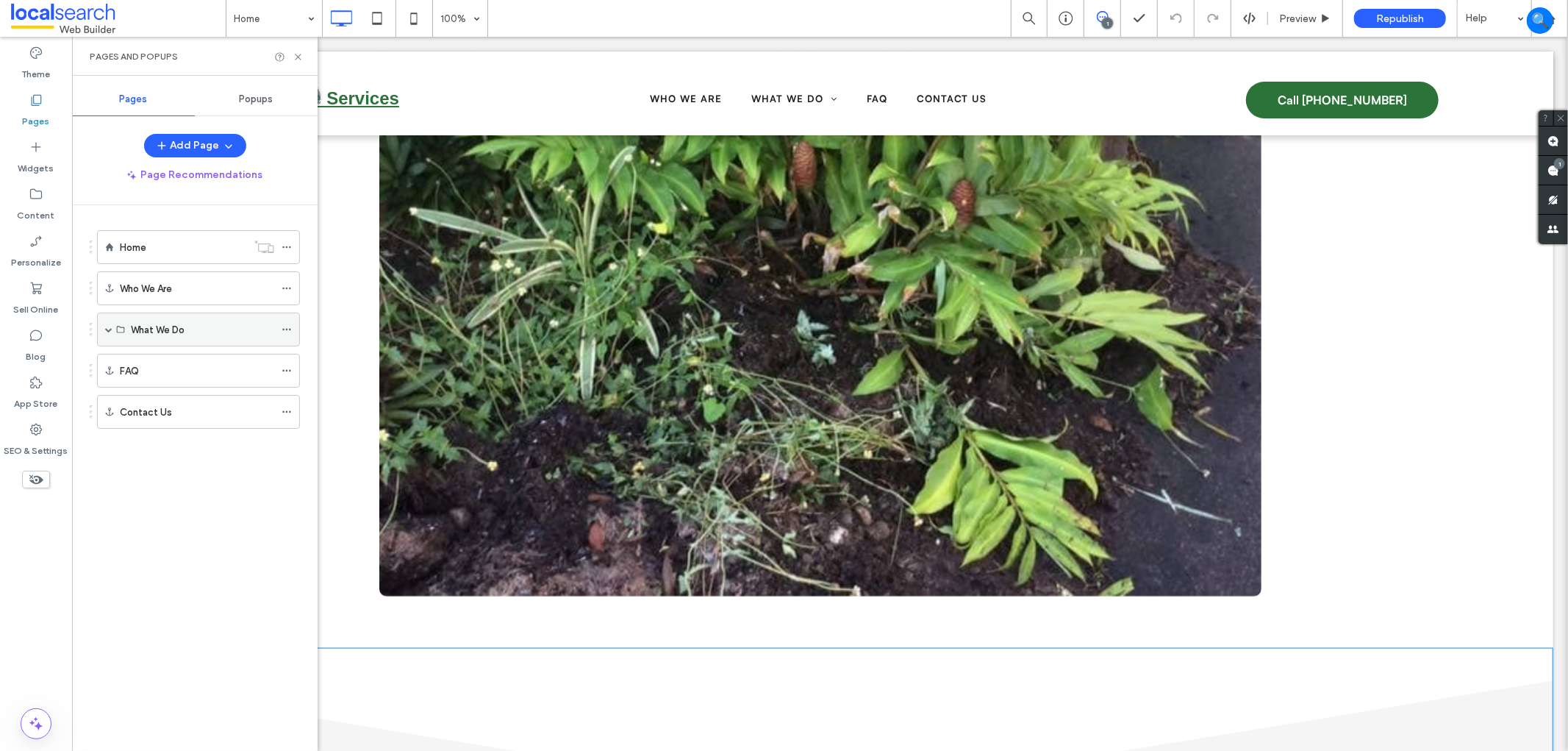
scroll to position [6535, 0]
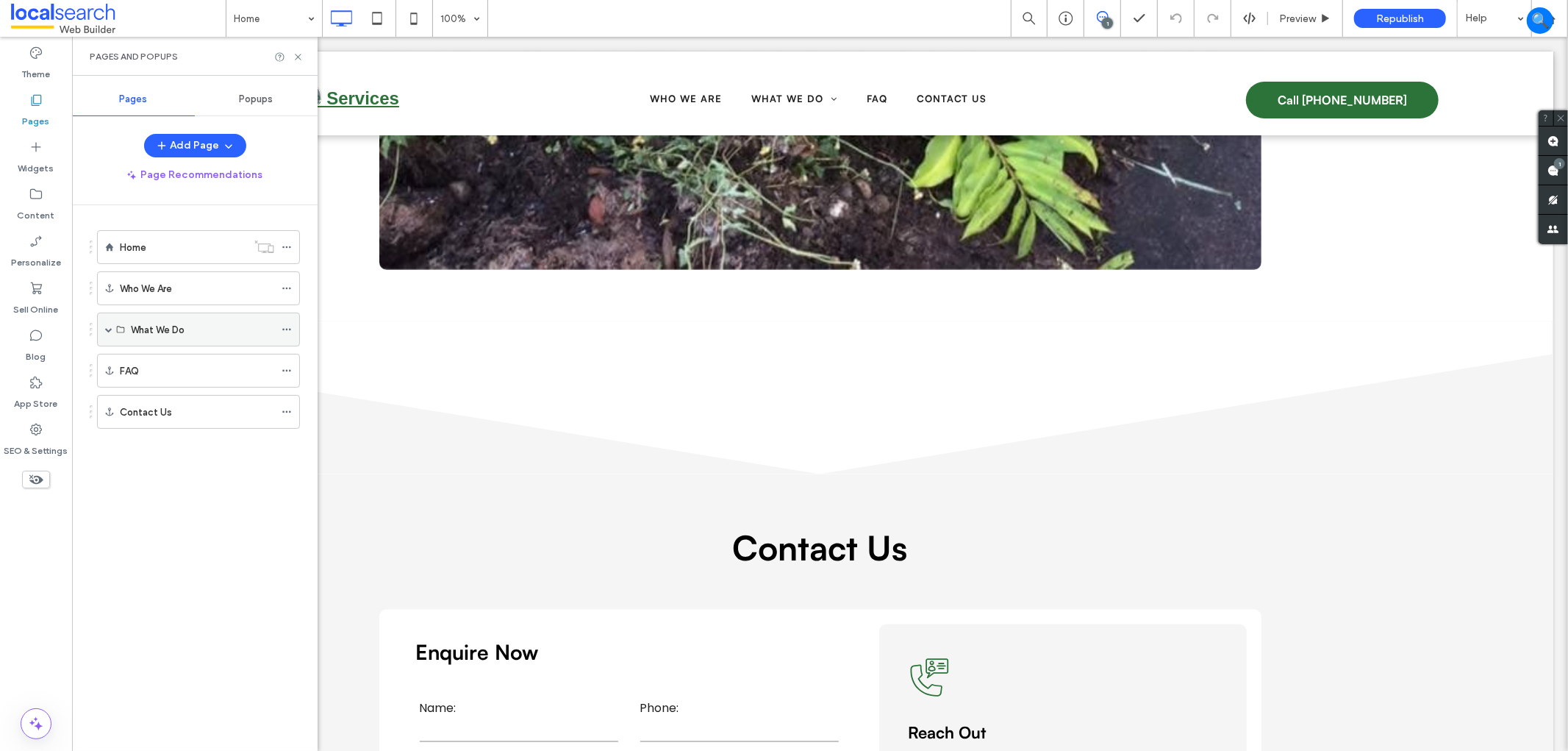
click at [133, 322] on label "What We Do" at bounding box center [157, 330] width 54 height 26
click at [103, 327] on div "What We Do" at bounding box center [199, 330] width 203 height 34
click at [108, 331] on span at bounding box center [109, 330] width 7 height 7
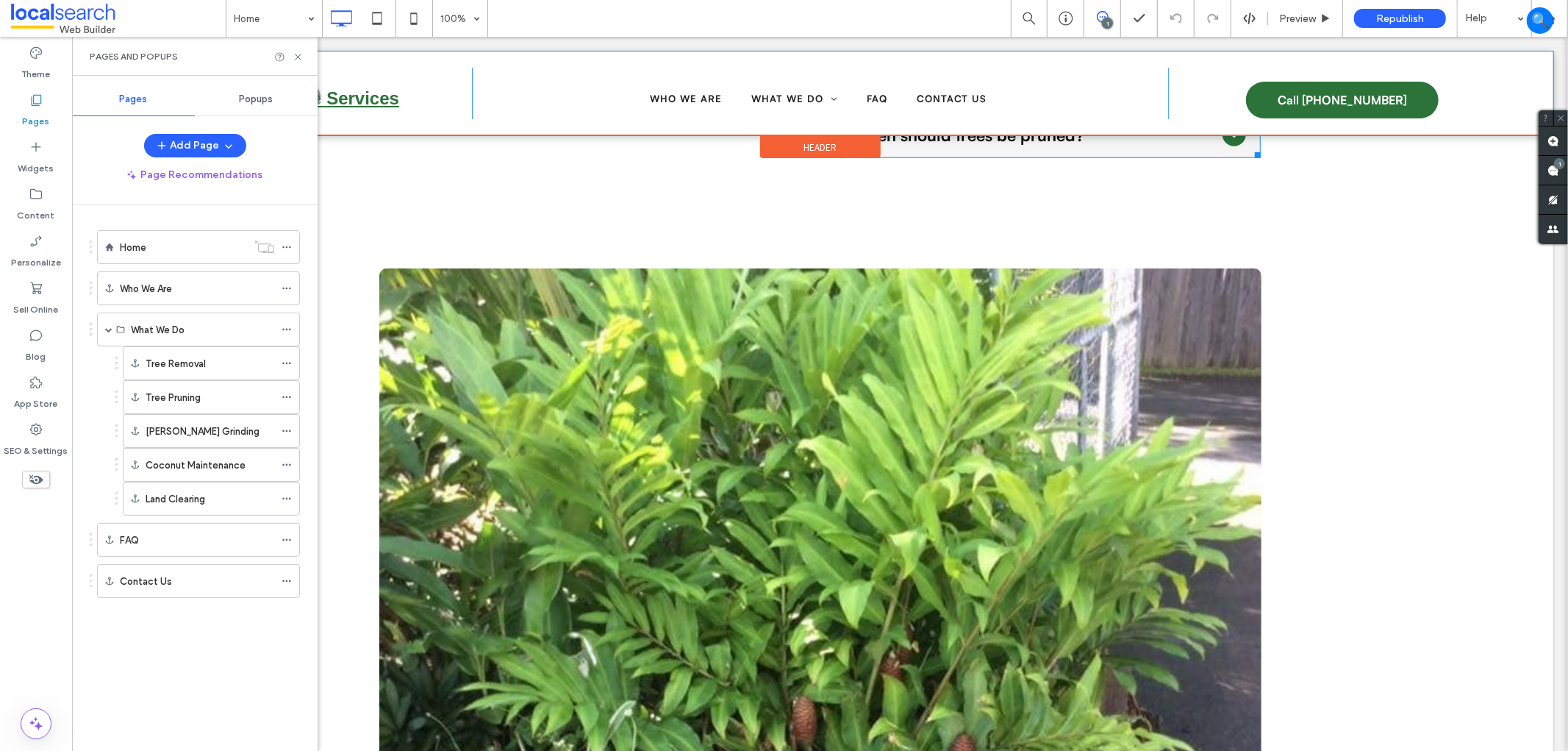
scroll to position [5392, 0]
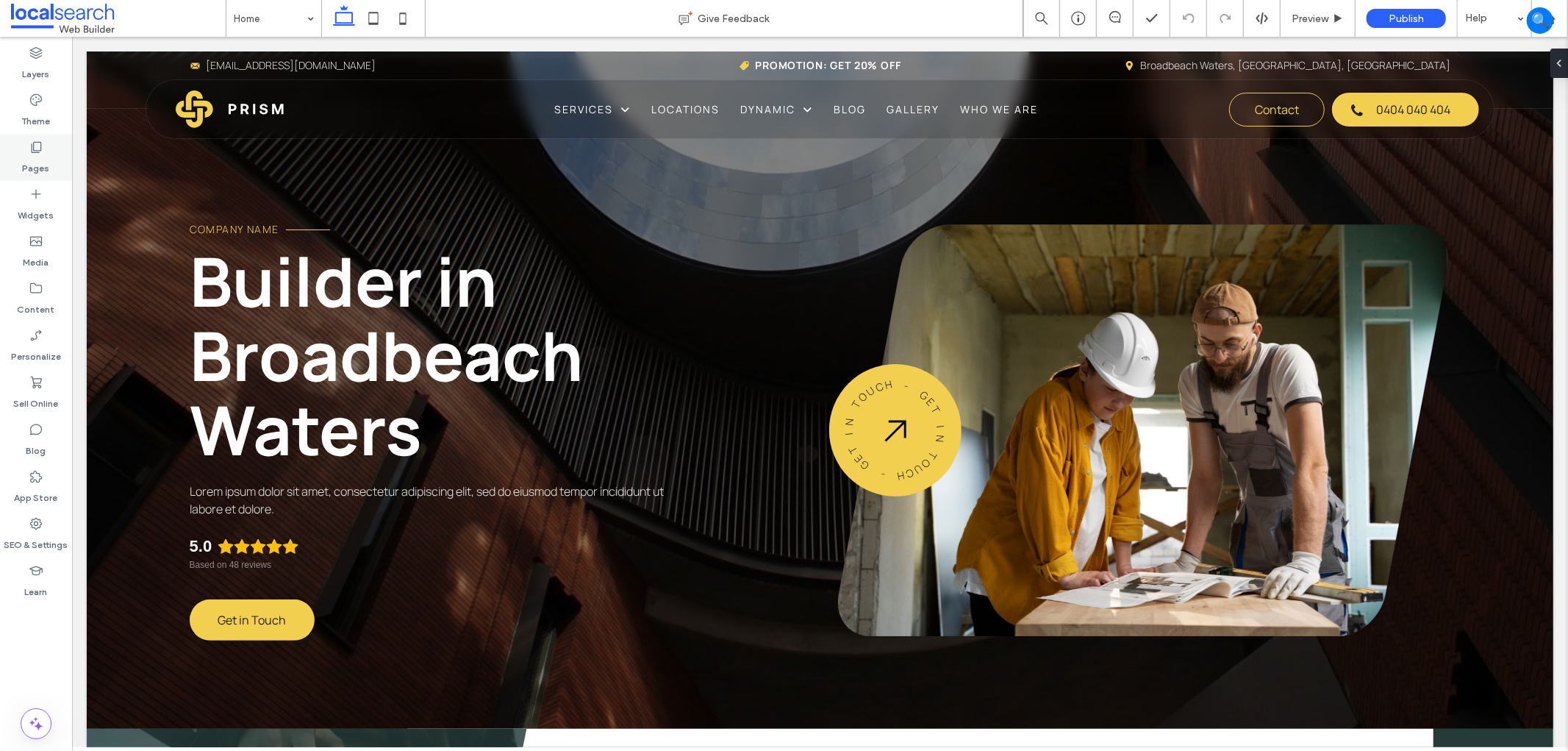
click at [24, 156] on label "Pages" at bounding box center [36, 164] width 27 height 20
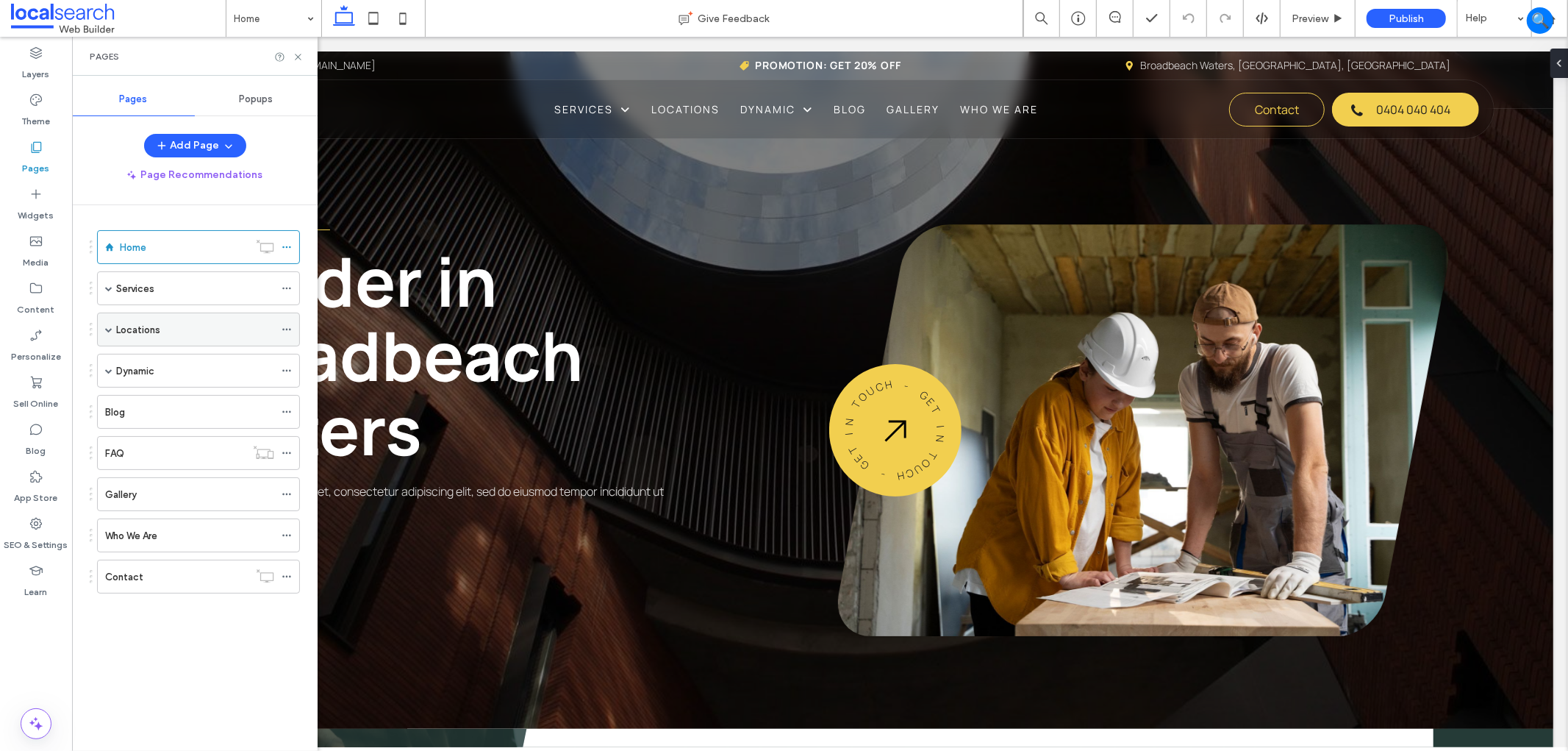
click at [170, 345] on div "Locations" at bounding box center [194, 330] width 158 height 33
click at [160, 328] on div "Locations" at bounding box center [194, 330] width 158 height 15
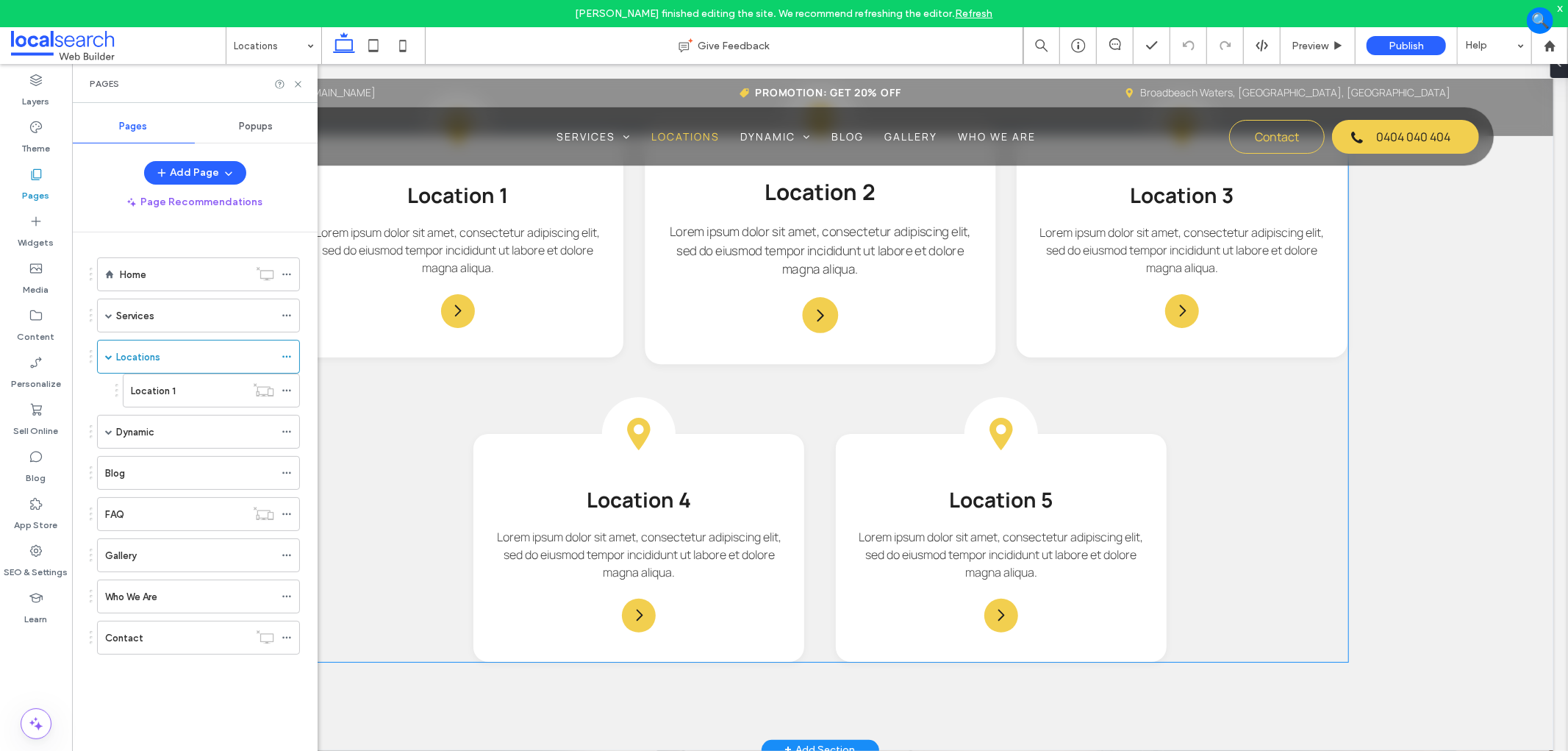
scroll to position [928, 0]
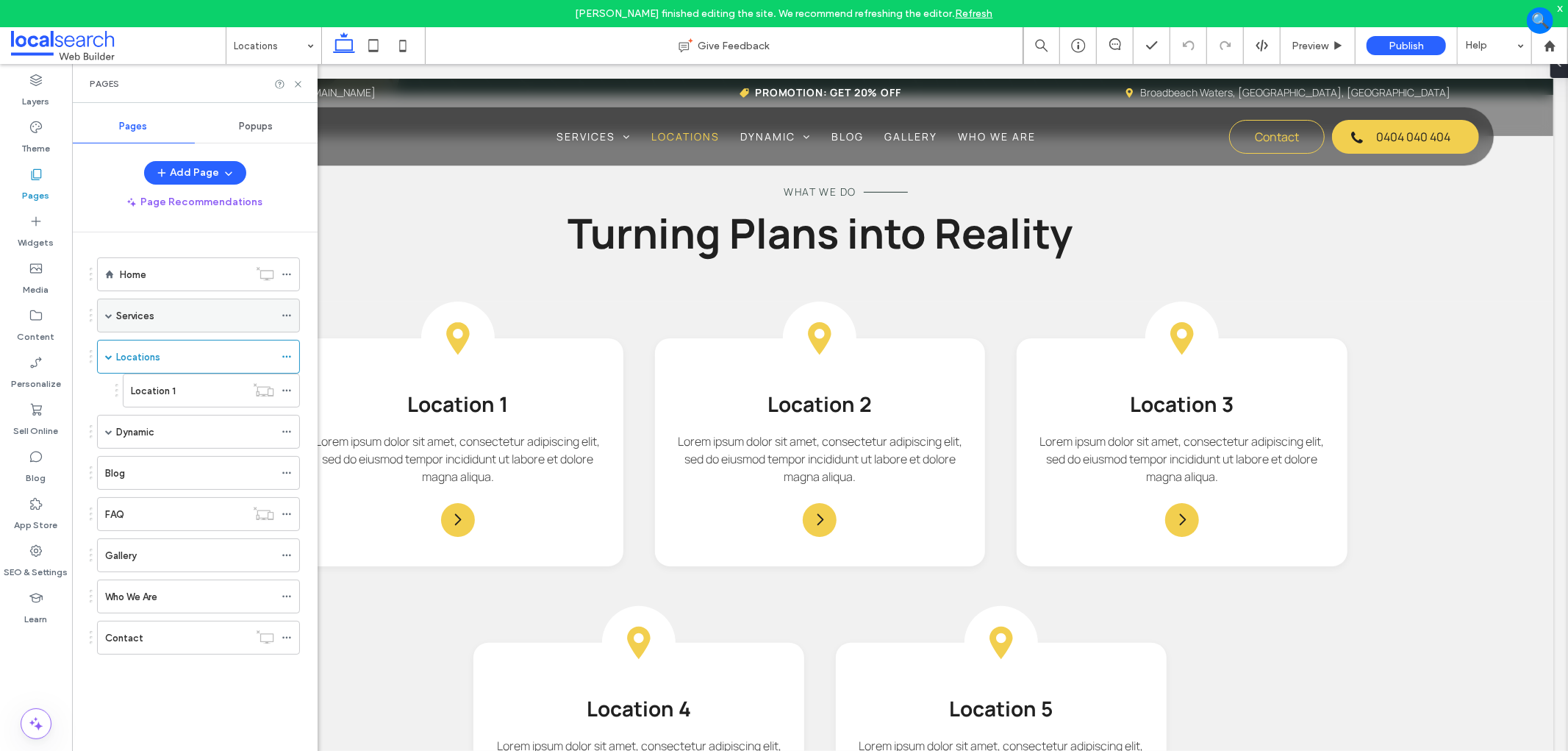
click at [157, 321] on div "Services" at bounding box center [194, 315] width 158 height 15
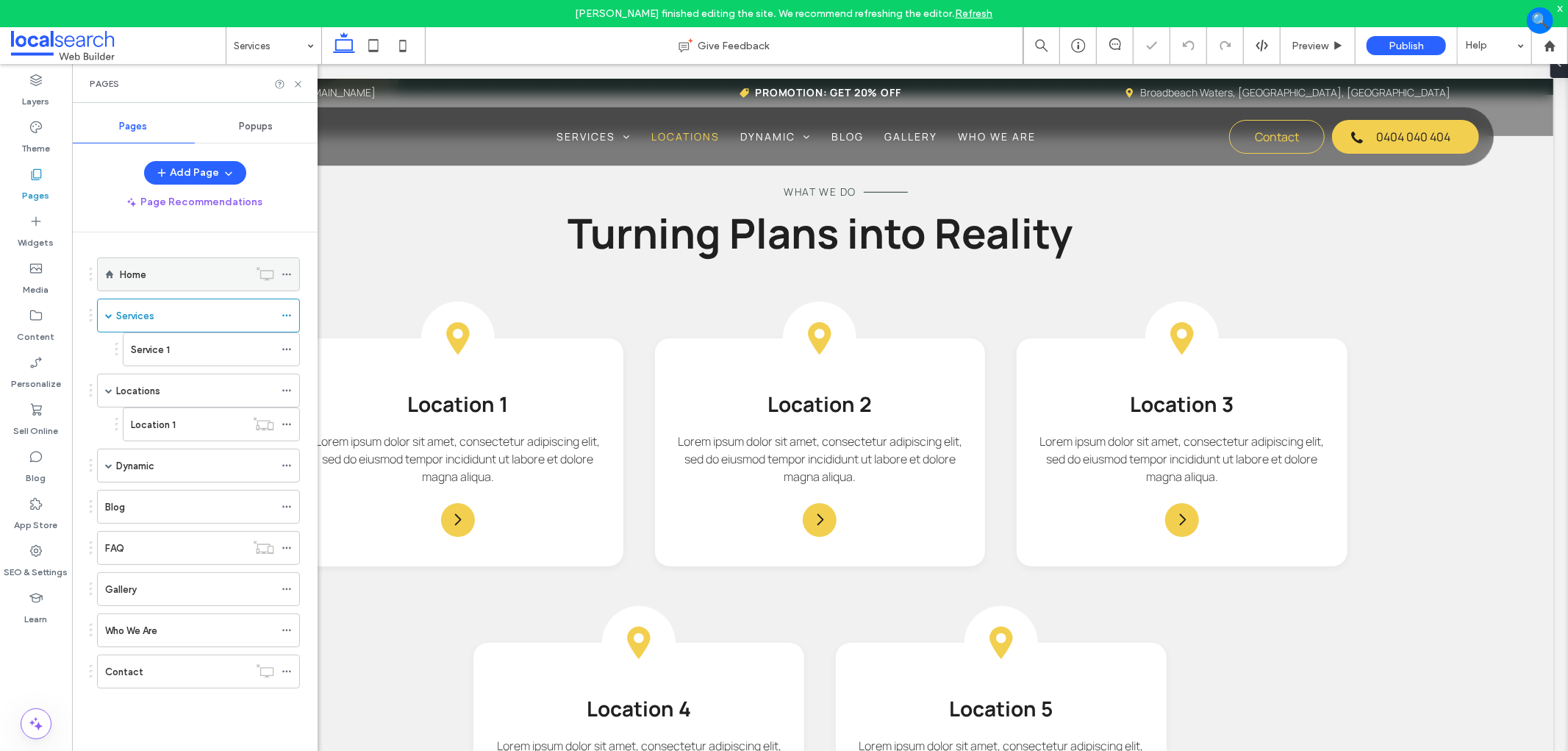
click at [163, 284] on div "Home" at bounding box center [185, 274] width 129 height 33
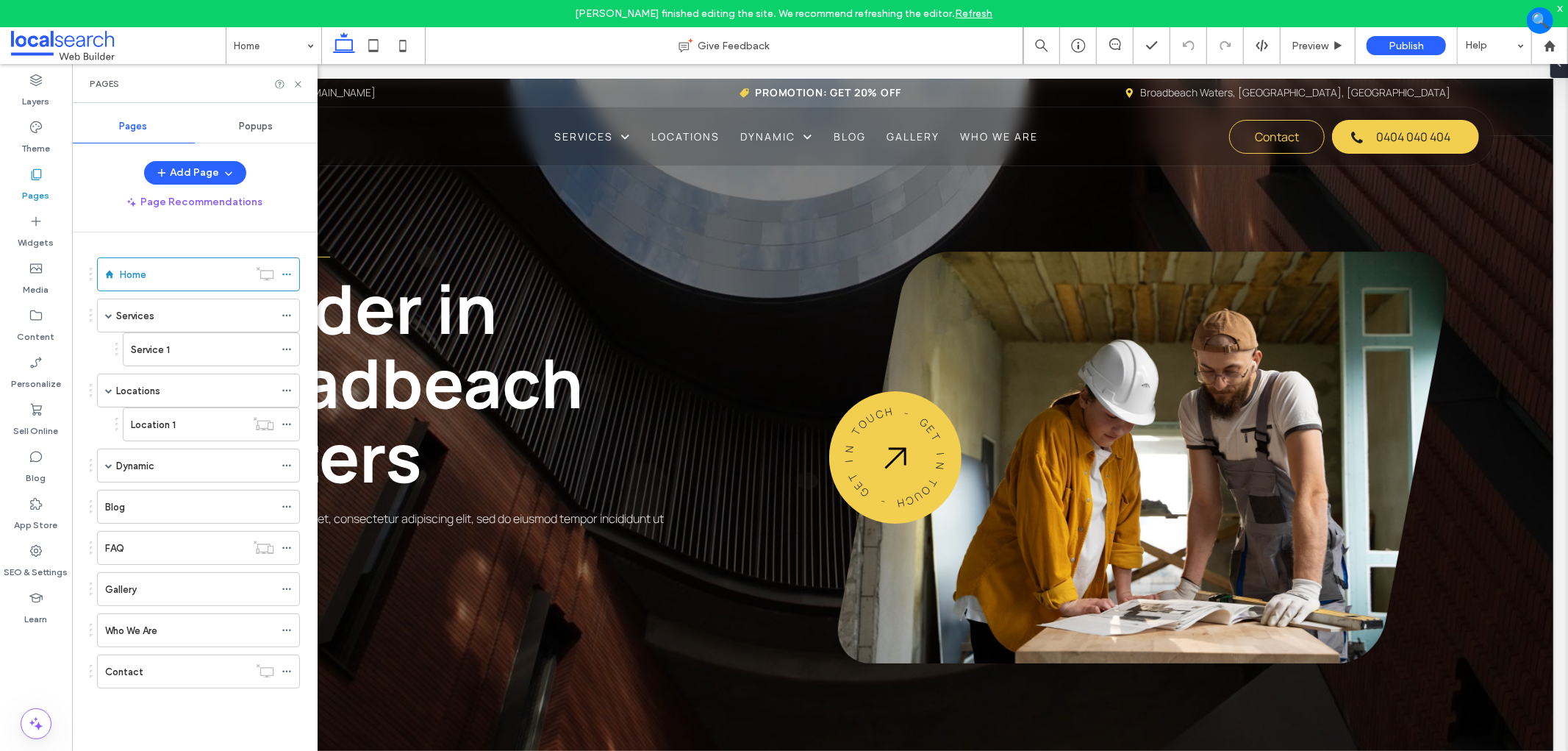
click at [1561, 11] on div "x" at bounding box center [1560, 8] width 6 height 12
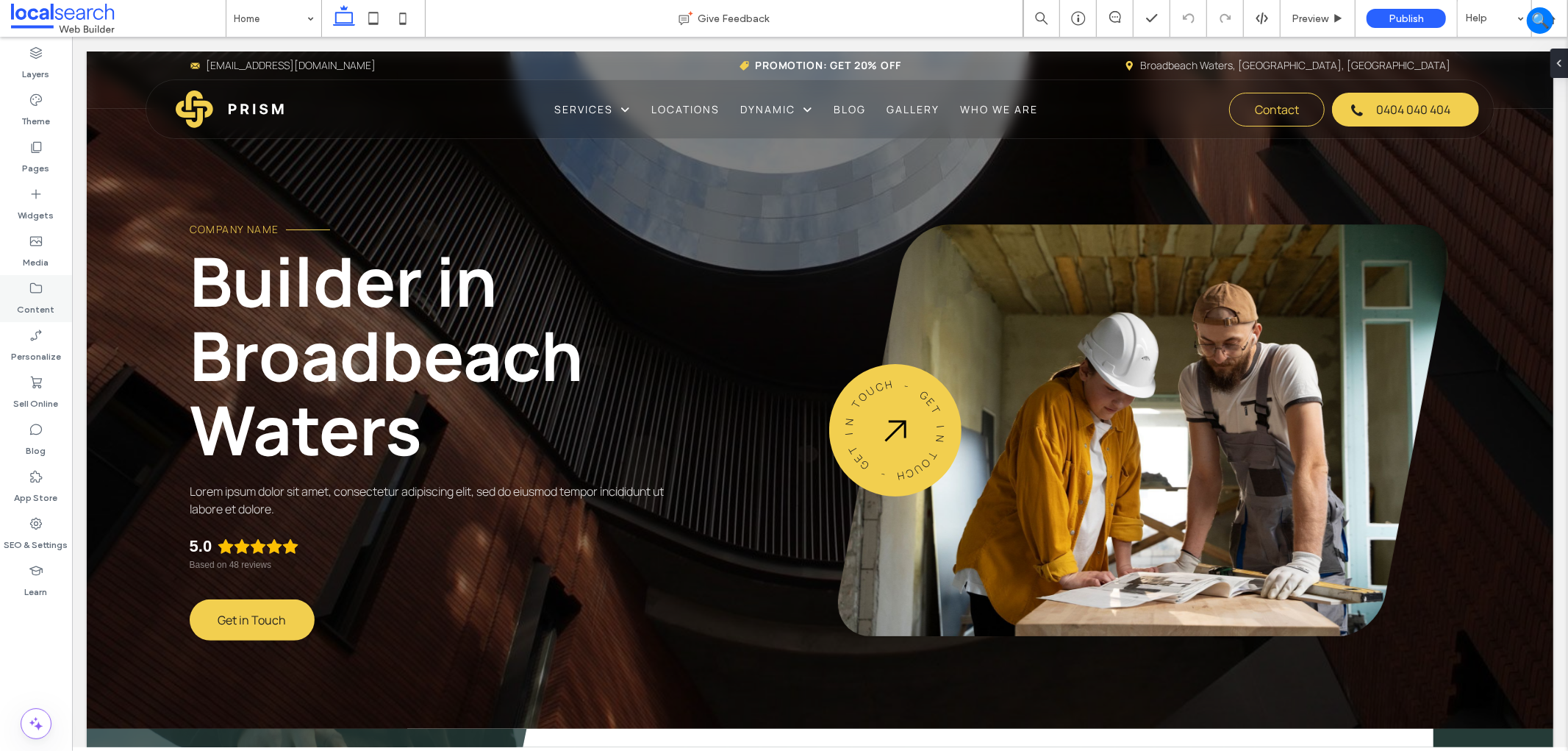
click at [32, 316] on div "Content" at bounding box center [36, 298] width 72 height 47
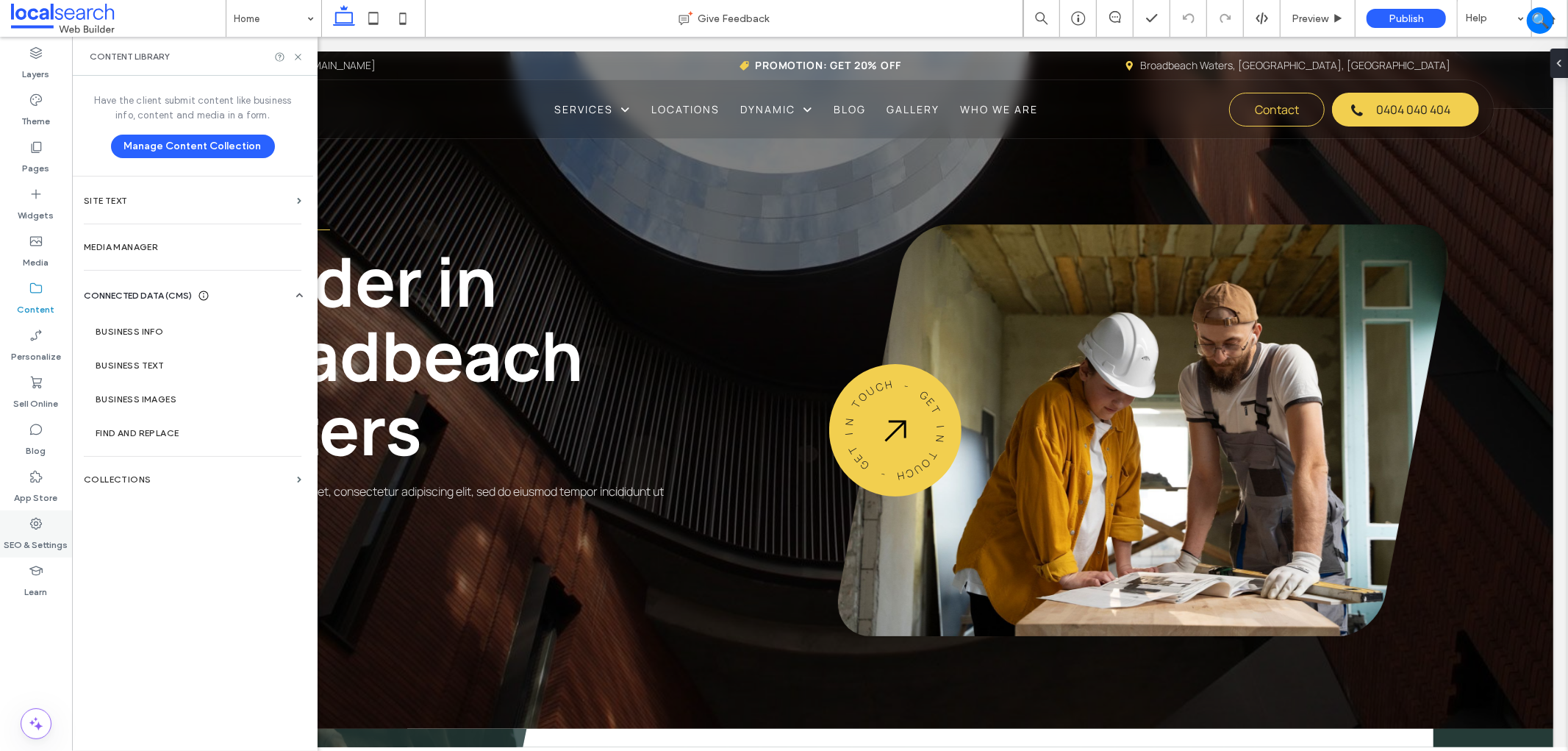
click at [30, 529] on icon at bounding box center [35, 523] width 15 height 15
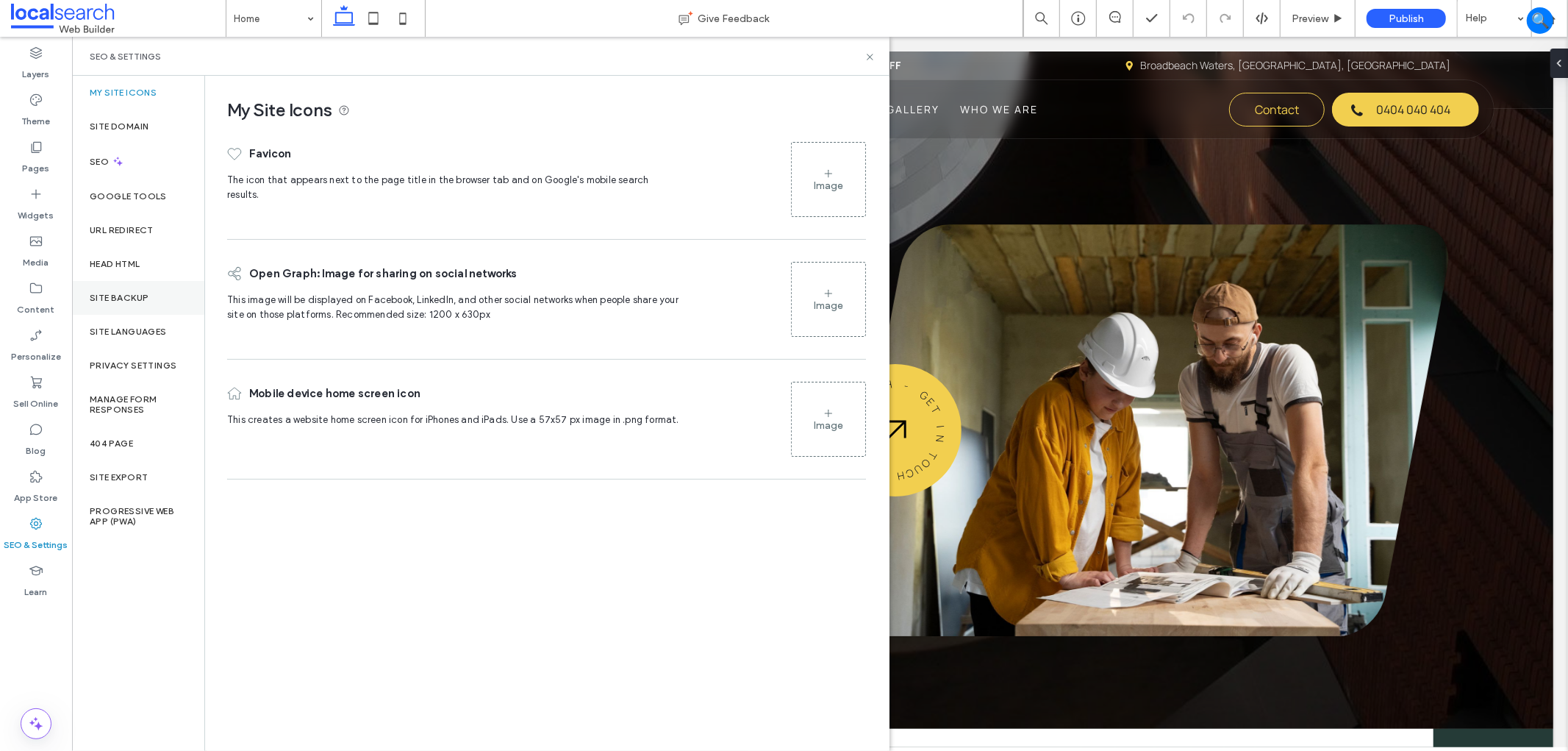
click at [165, 292] on div "Site Backup" at bounding box center [139, 298] width 133 height 34
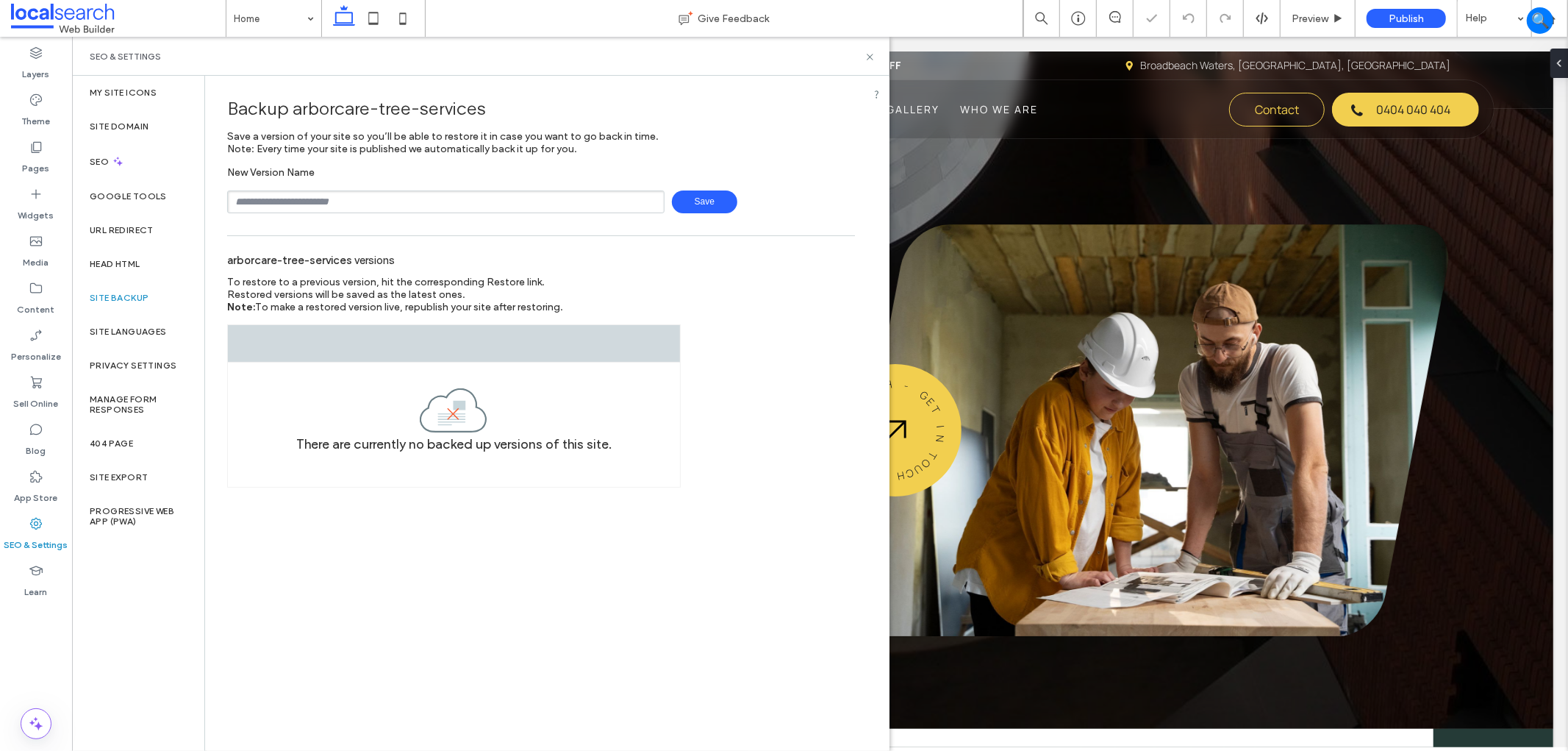
click at [594, 187] on div "New Version Name Save" at bounding box center [541, 189] width 628 height 47
type input "**********"
click at [700, 195] on span "Save" at bounding box center [705, 202] width 65 height 23
click at [860, 48] on div "SEO & Settings" at bounding box center [481, 57] width 817 height 39
click at [870, 68] on div "SEO & Settings" at bounding box center [481, 57] width 817 height 39
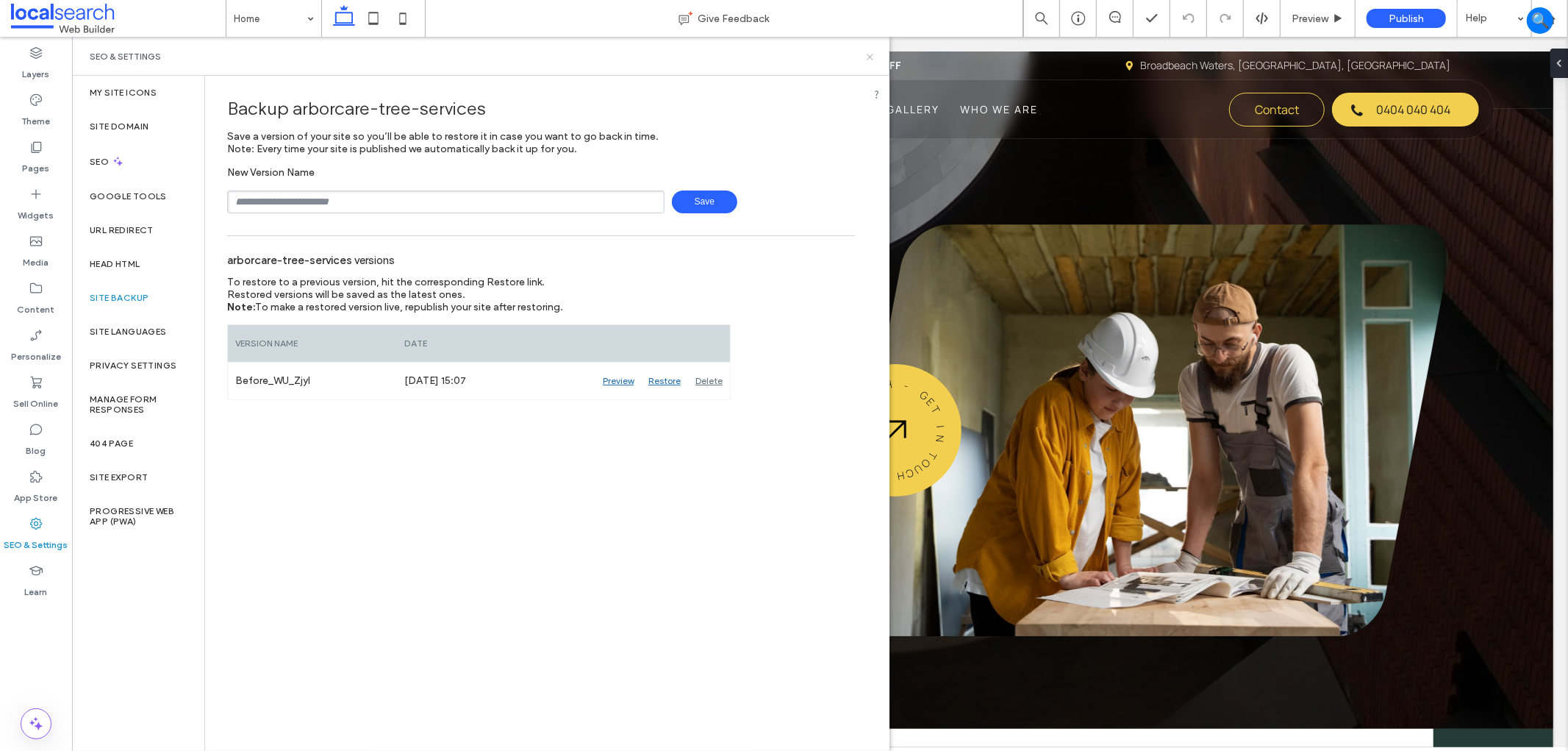
click at [866, 55] on icon at bounding box center [870, 57] width 11 height 11
